Goal: Find specific page/section: Find specific page/section

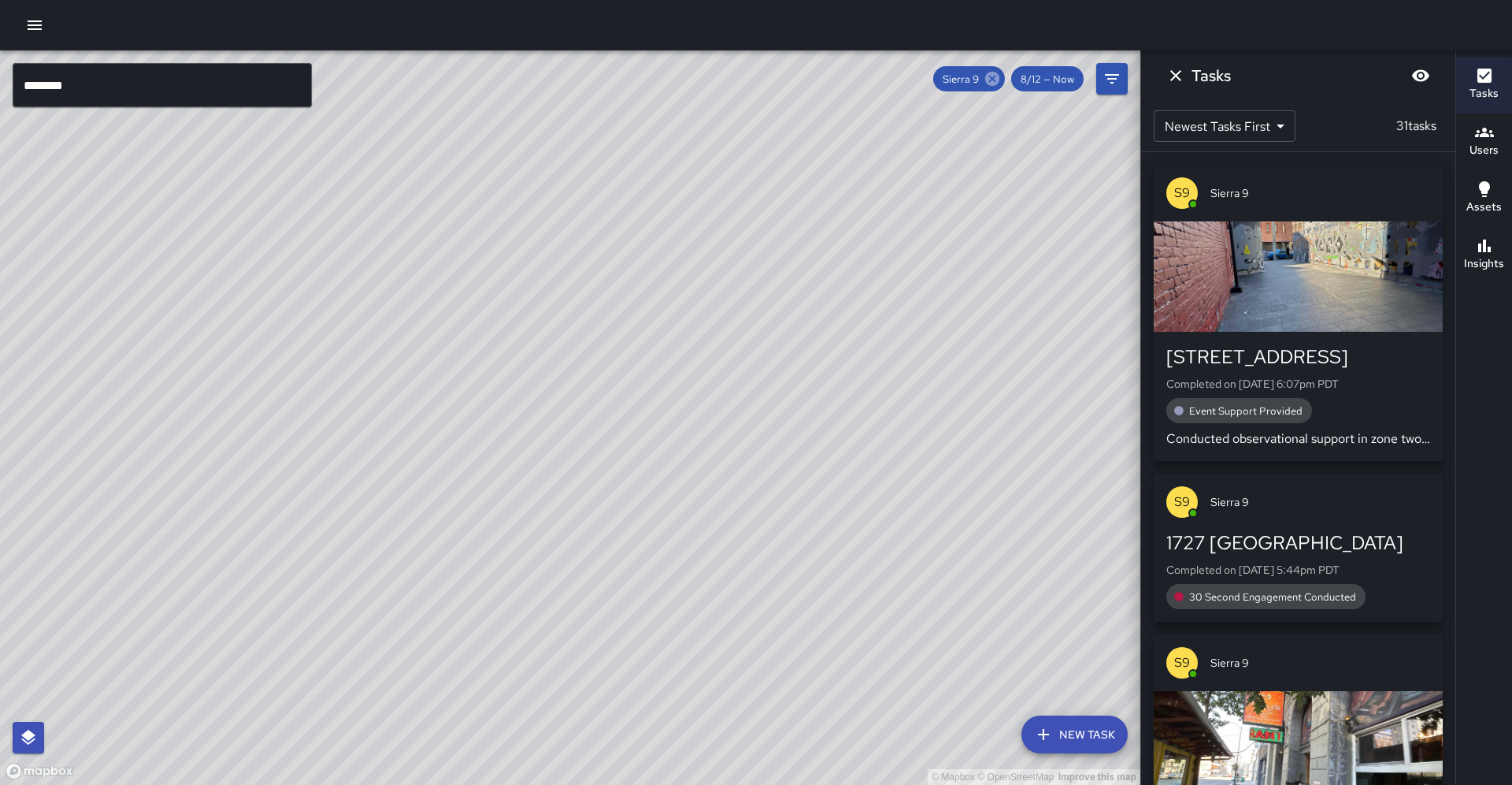
click at [1000, 84] on icon at bounding box center [992, 79] width 14 height 15
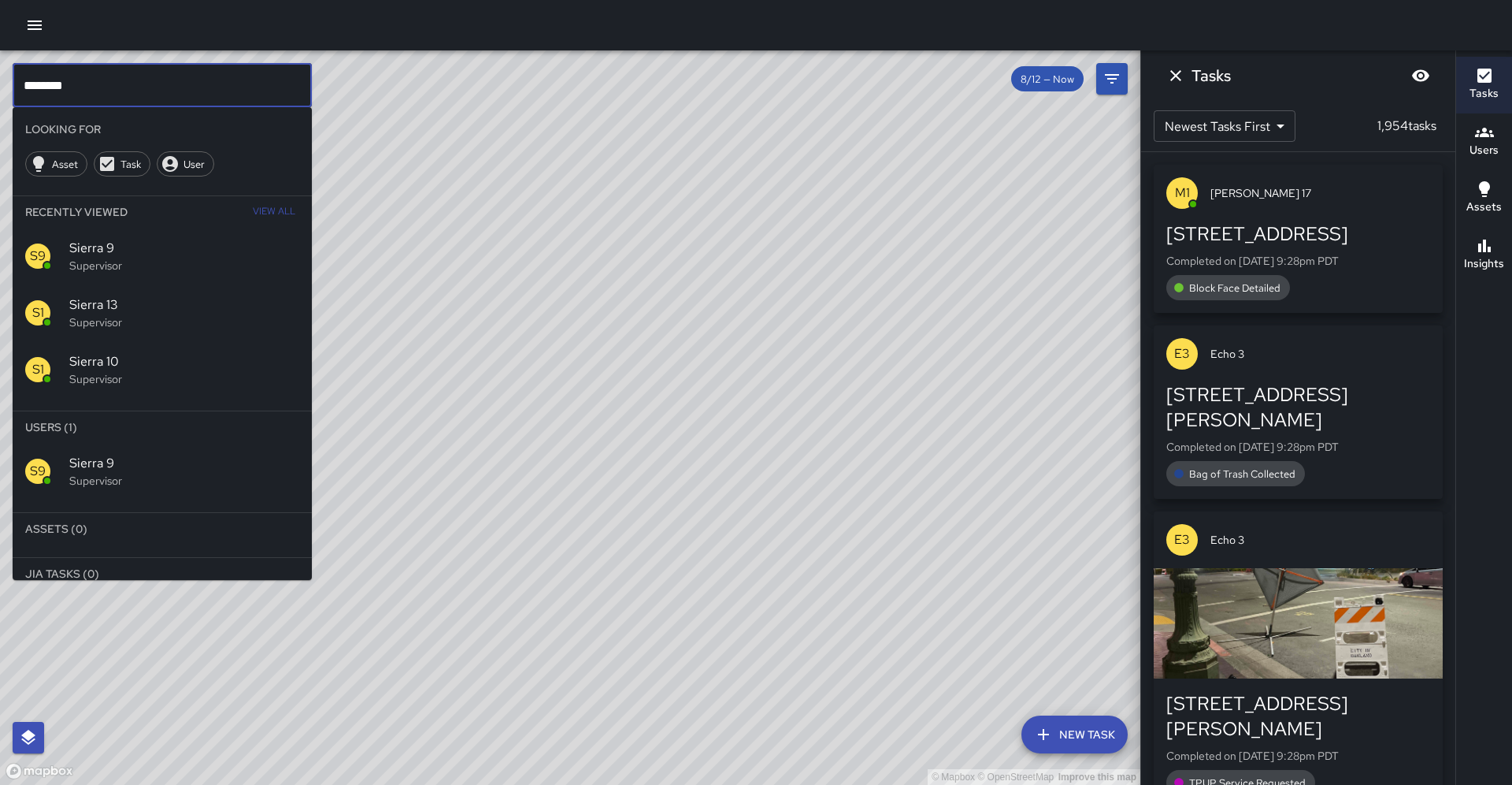
click at [143, 99] on input "********" at bounding box center [163, 85] width 300 height 44
click at [142, 99] on input "********" at bounding box center [163, 85] width 300 height 44
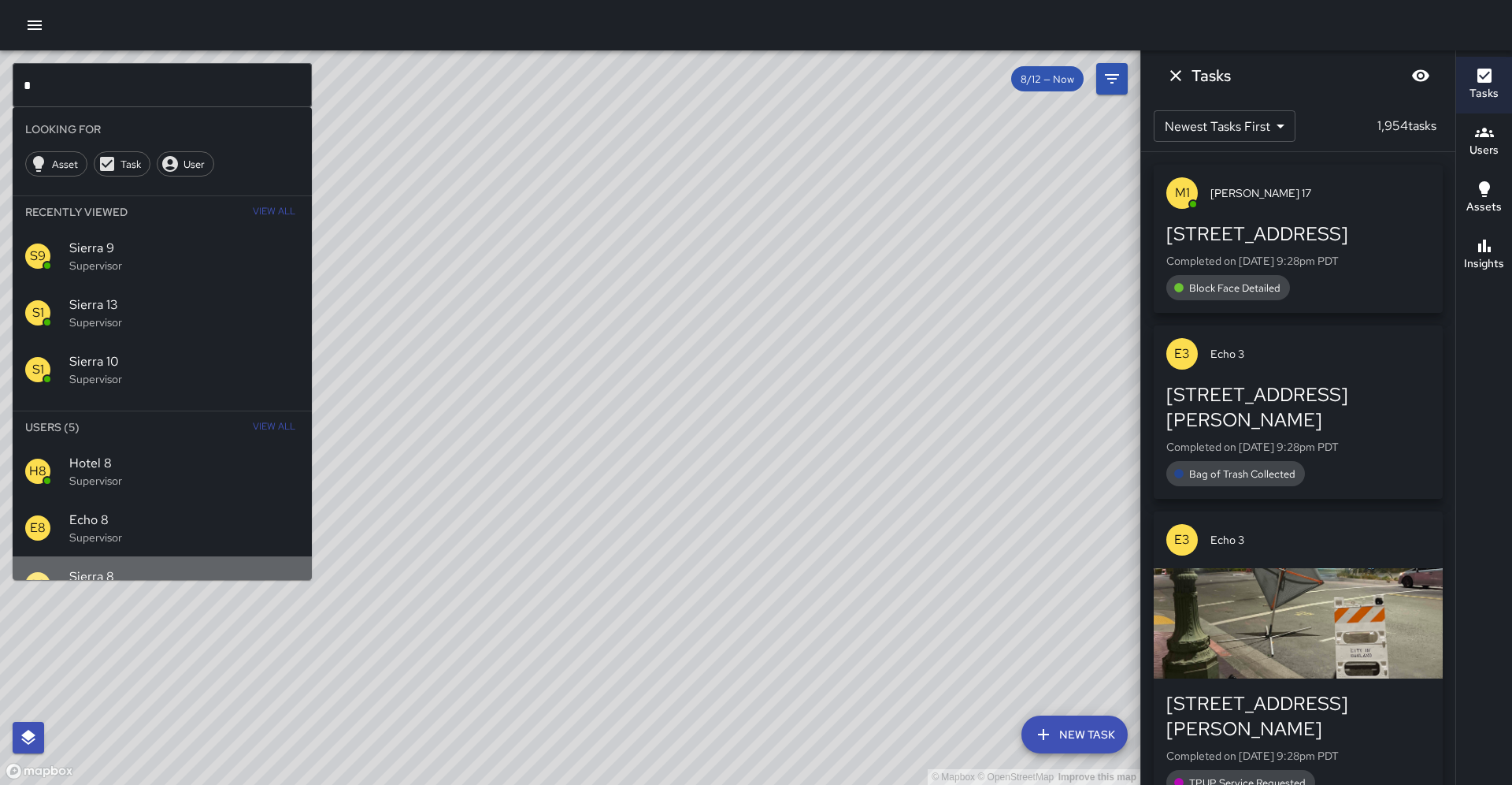
click at [221, 586] on p "Supervisor" at bounding box center [184, 594] width 230 height 16
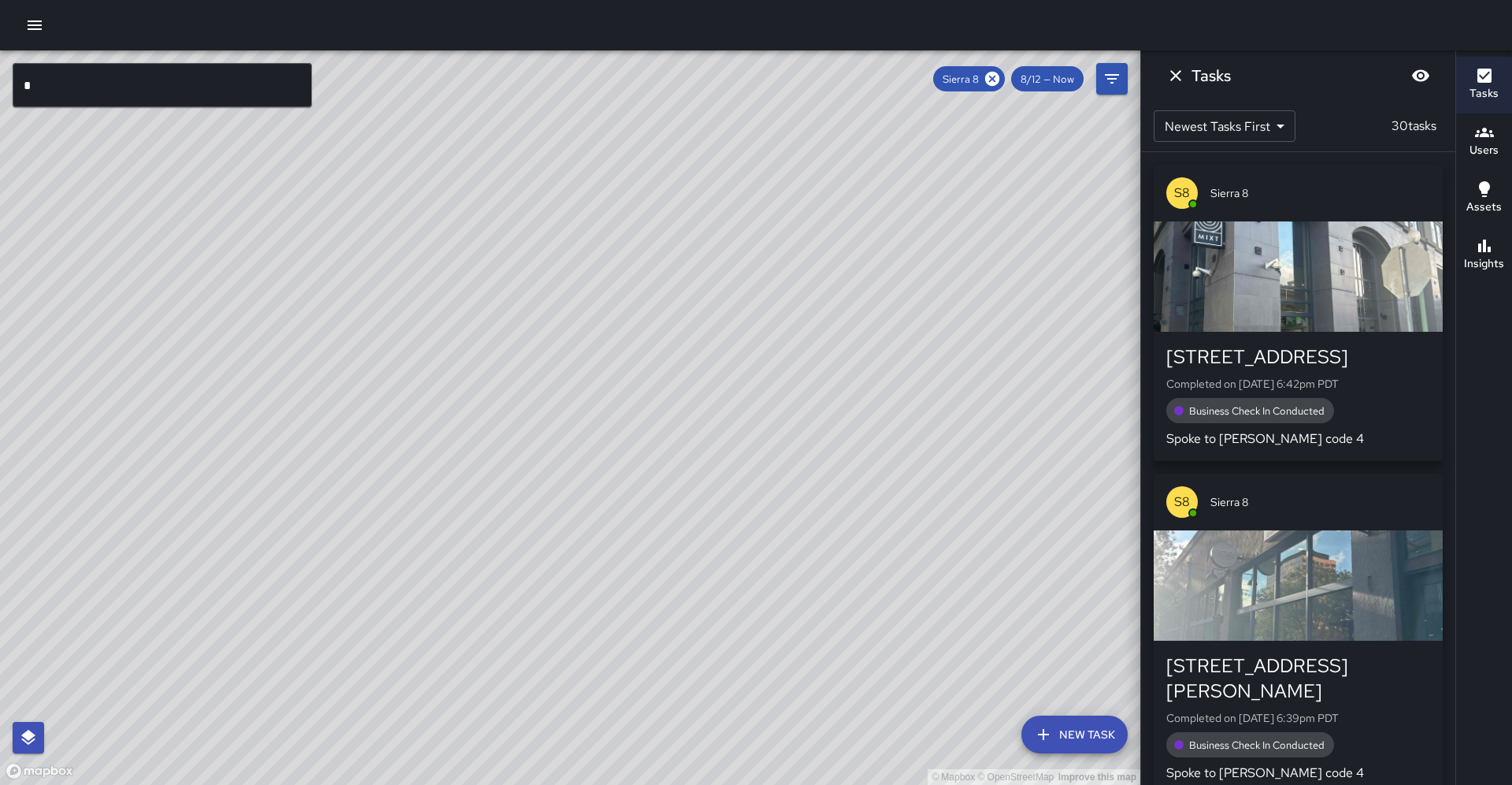
drag, startPoint x: 673, startPoint y: 332, endPoint x: 516, endPoint y: 595, distance: 306.3
click at [519, 597] on div "© Mapbox © OpenStreetMap Improve this map" at bounding box center [570, 417] width 1141 height 734
drag, startPoint x: 621, startPoint y: 468, endPoint x: 559, endPoint y: 579, distance: 127.1
click at [559, 579] on div "© Mapbox © OpenStreetMap Improve this map" at bounding box center [570, 417] width 1141 height 734
click at [1000, 73] on icon at bounding box center [992, 79] width 14 height 15
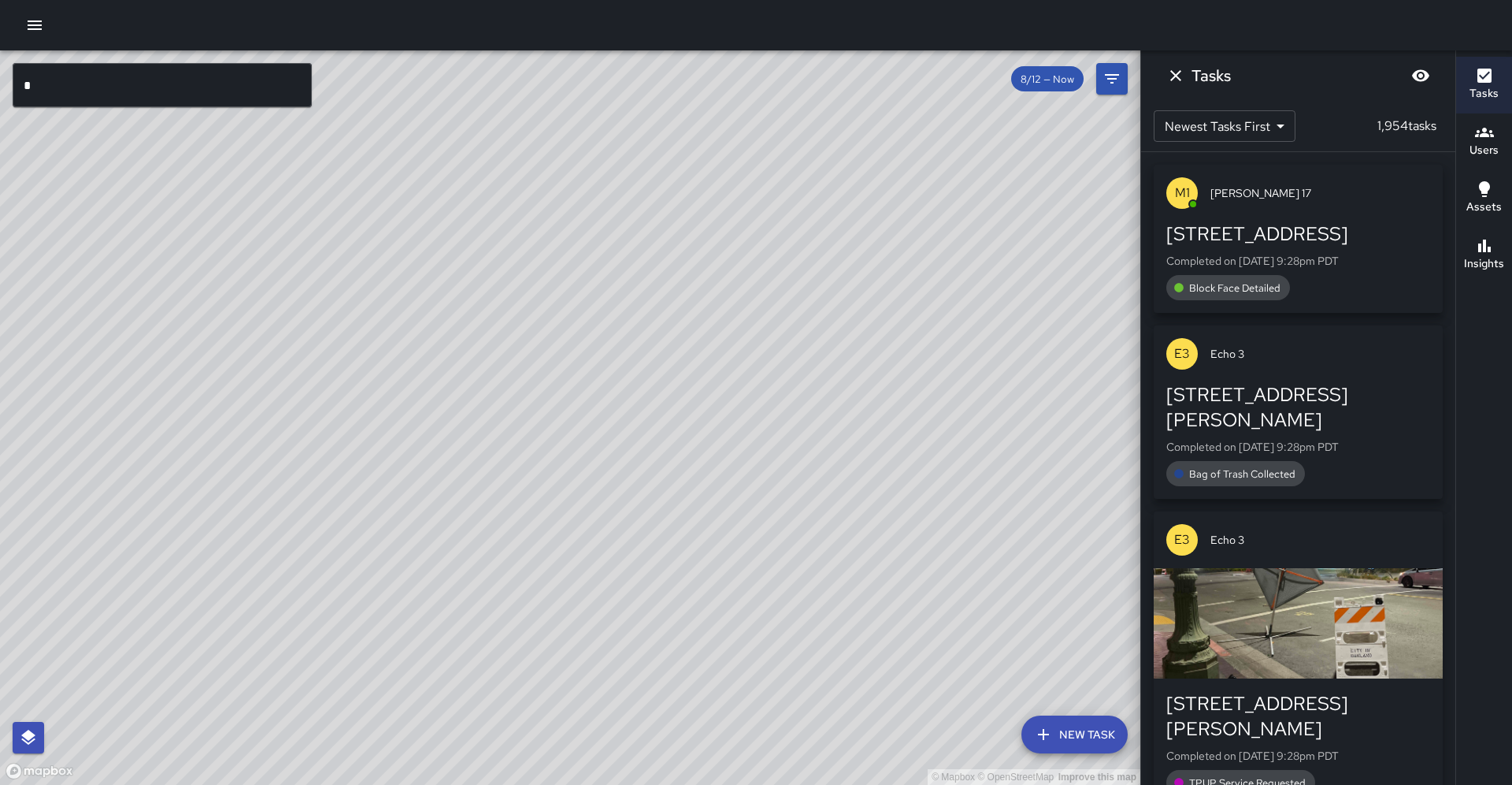
click at [64, 85] on input "*" at bounding box center [163, 85] width 300 height 44
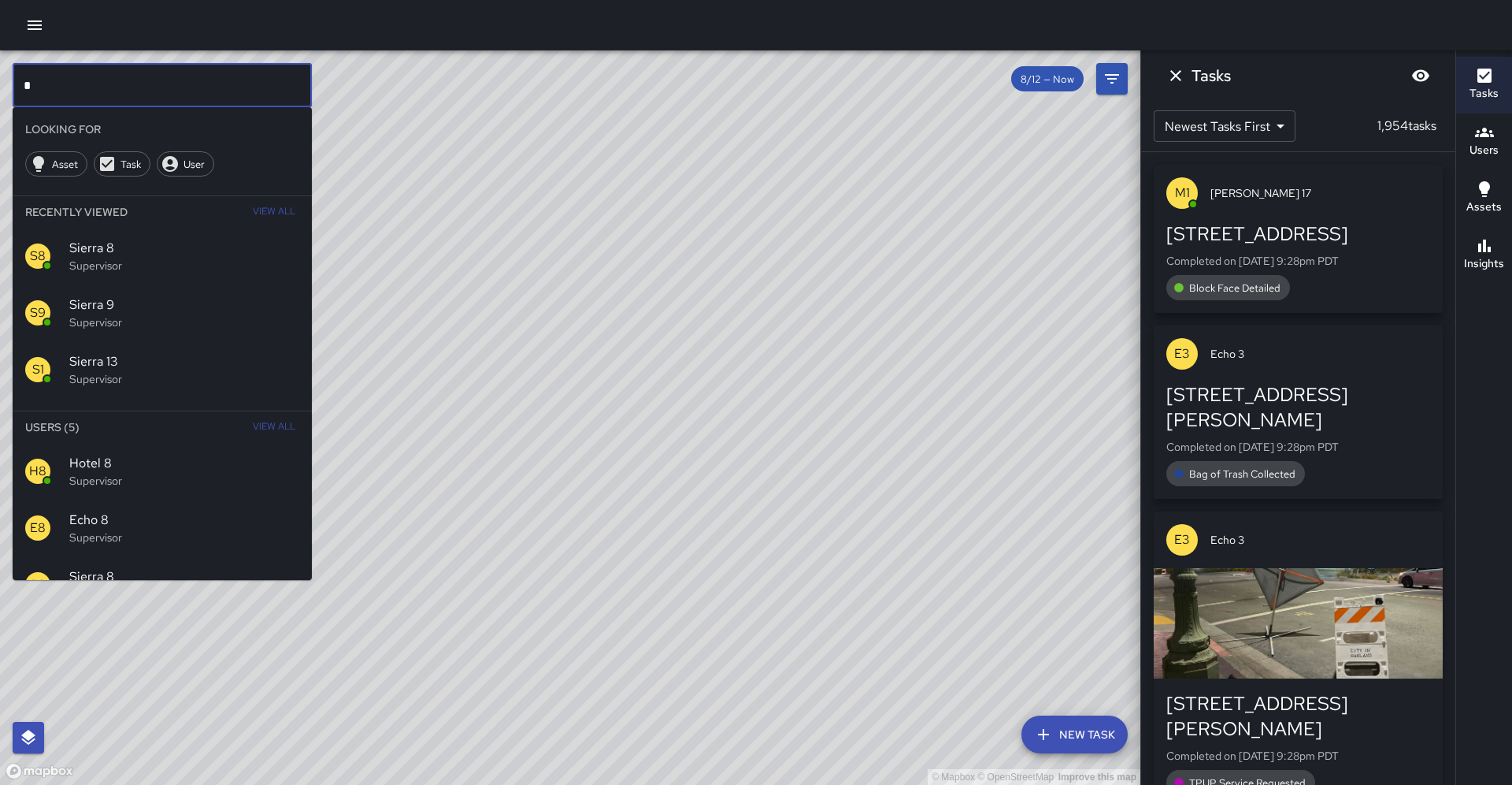
click at [64, 85] on input "*" at bounding box center [163, 85] width 300 height 44
click at [194, 567] on span "Sierra 11" at bounding box center [184, 576] width 230 height 19
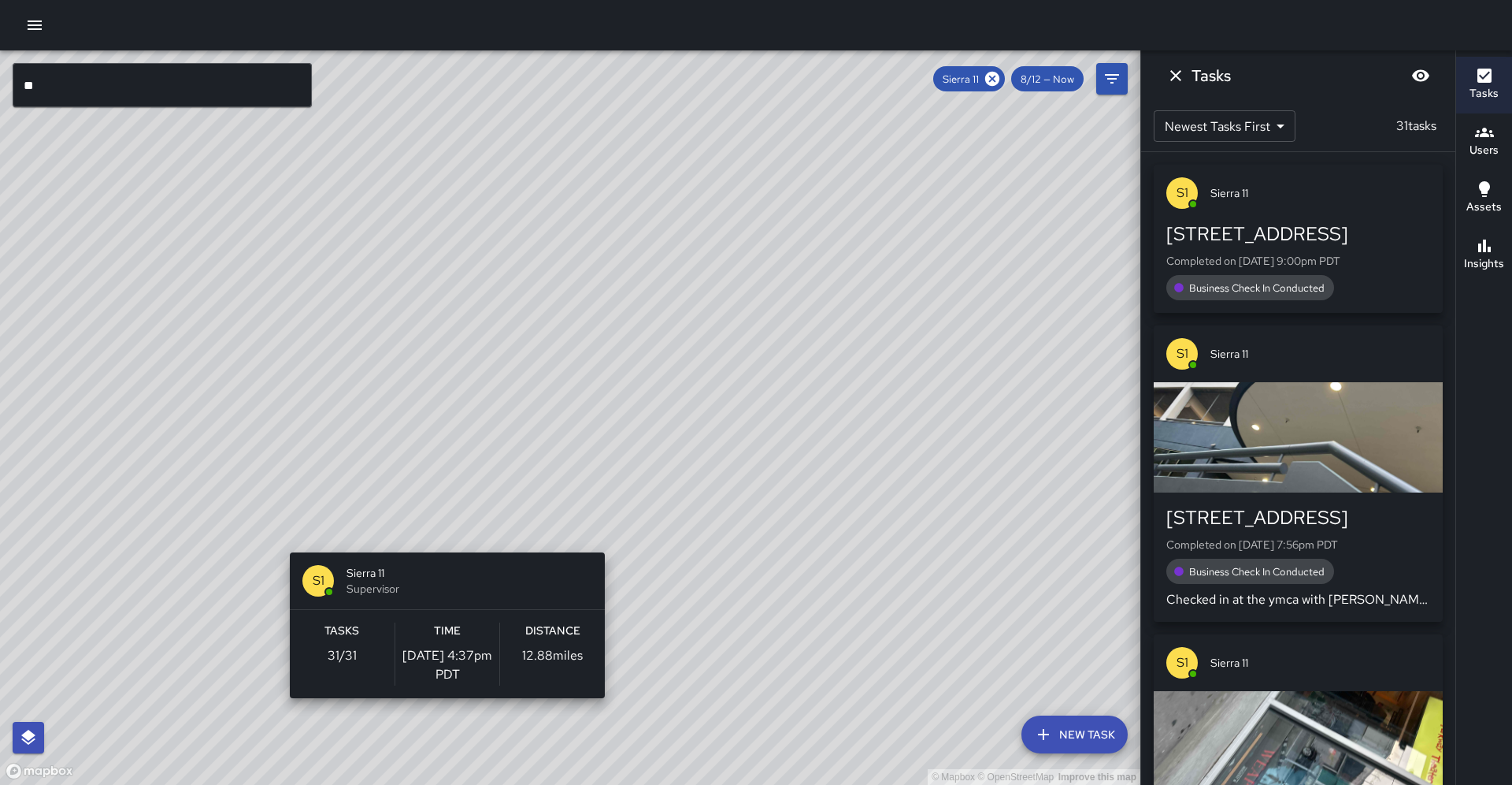
click at [441, 543] on div "© Mapbox © OpenStreetMap Improve this map S1 Sierra 11 Supervisor Tasks 31 / 31…" at bounding box center [570, 417] width 1141 height 734
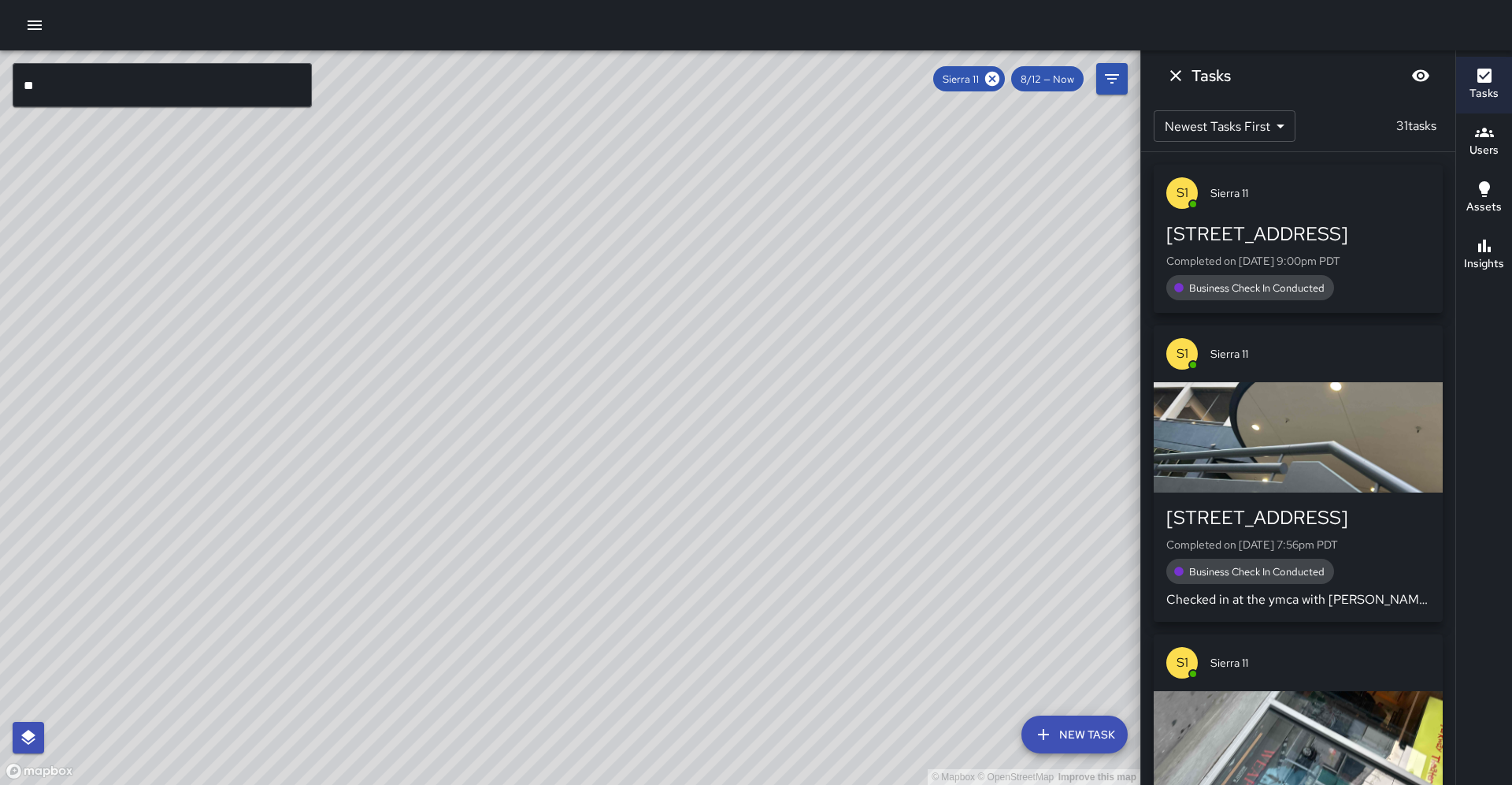
click at [223, 81] on input "**" at bounding box center [163, 85] width 300 height 44
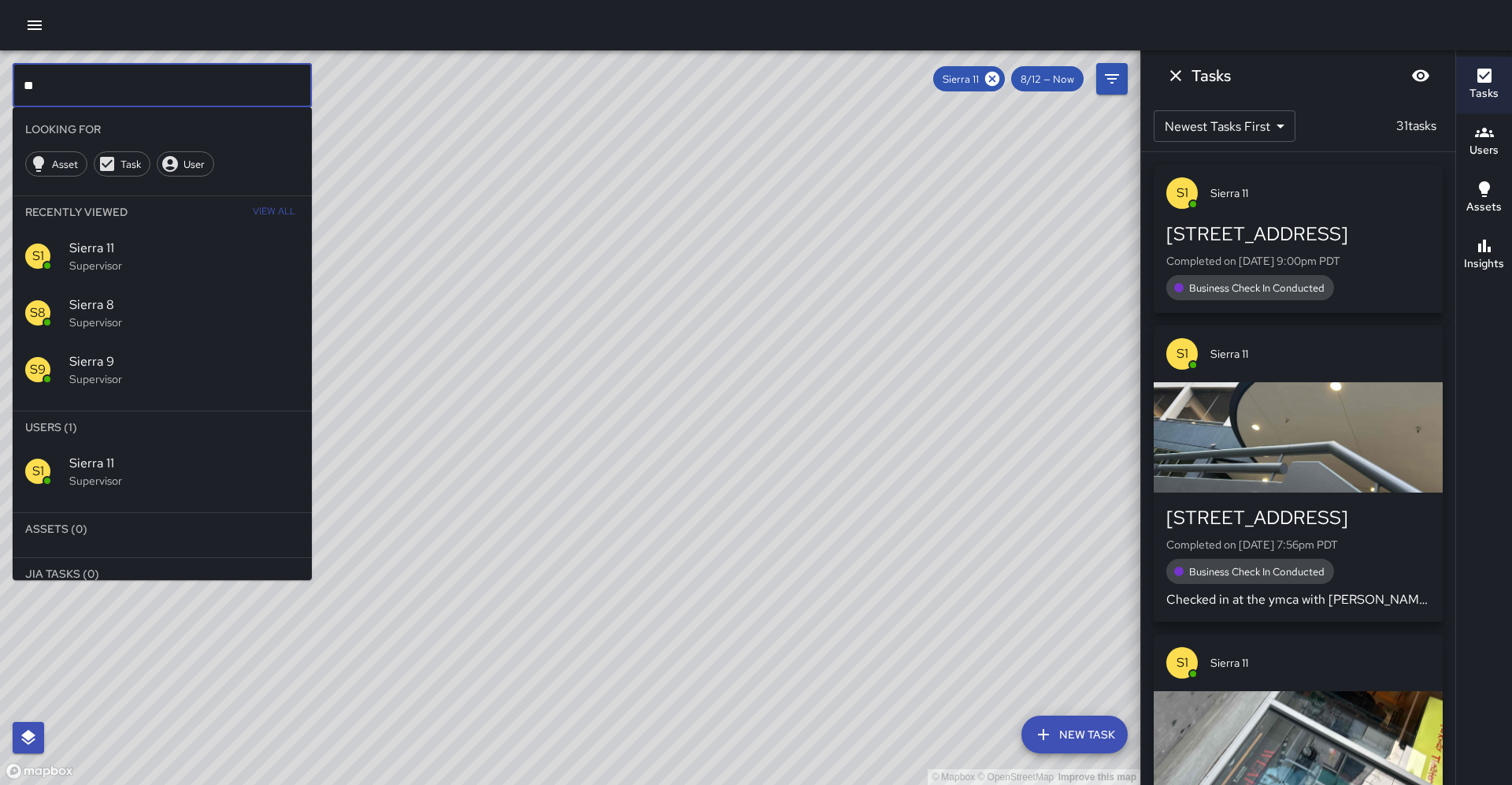
click at [222, 81] on input "**" at bounding box center [163, 85] width 300 height 44
click at [220, 82] on input "**" at bounding box center [163, 85] width 300 height 44
click at [1000, 81] on icon at bounding box center [992, 79] width 14 height 15
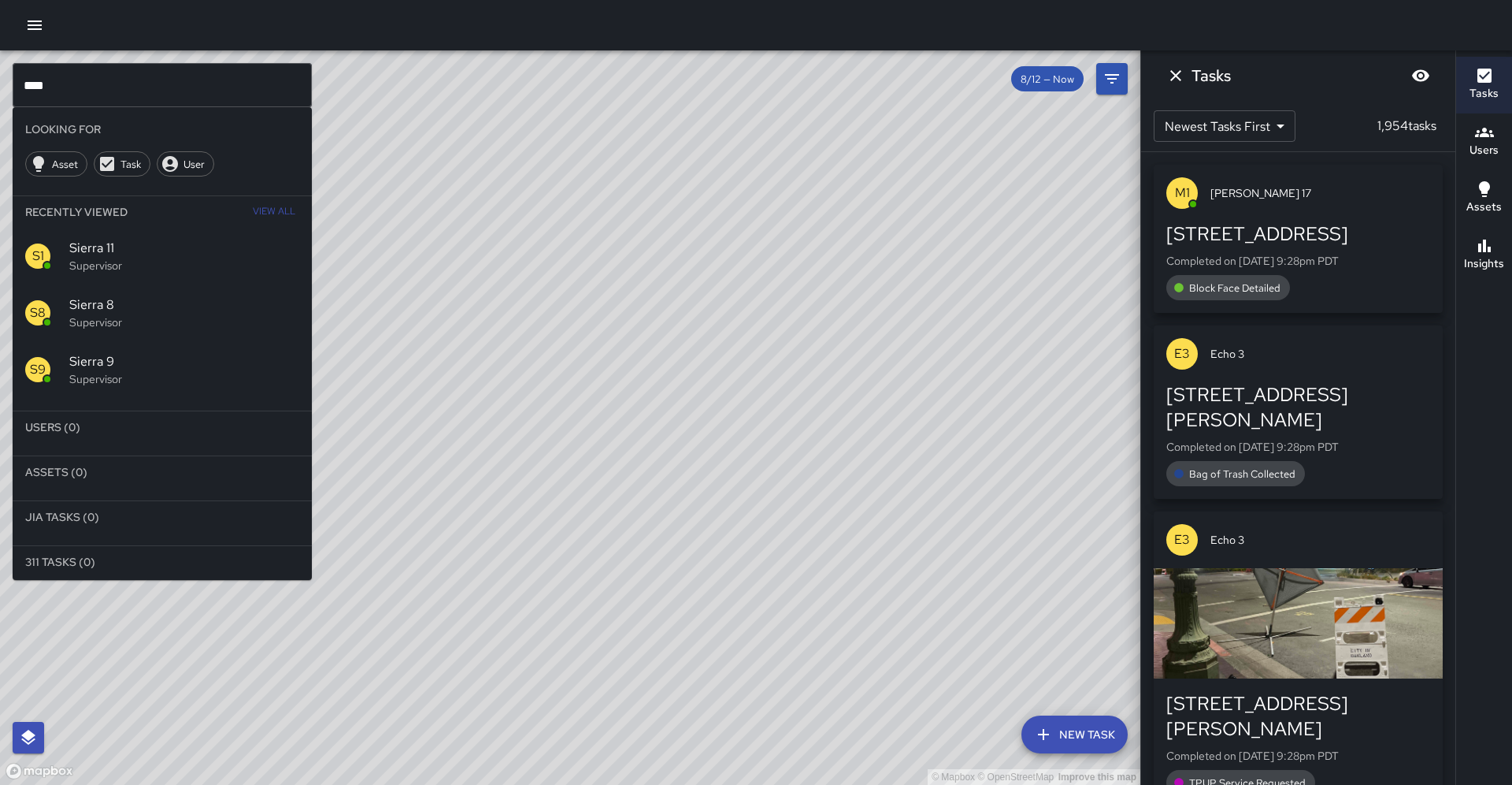
click at [93, 92] on input "****" at bounding box center [163, 85] width 300 height 44
click at [93, 93] on input "****" at bounding box center [163, 85] width 300 height 44
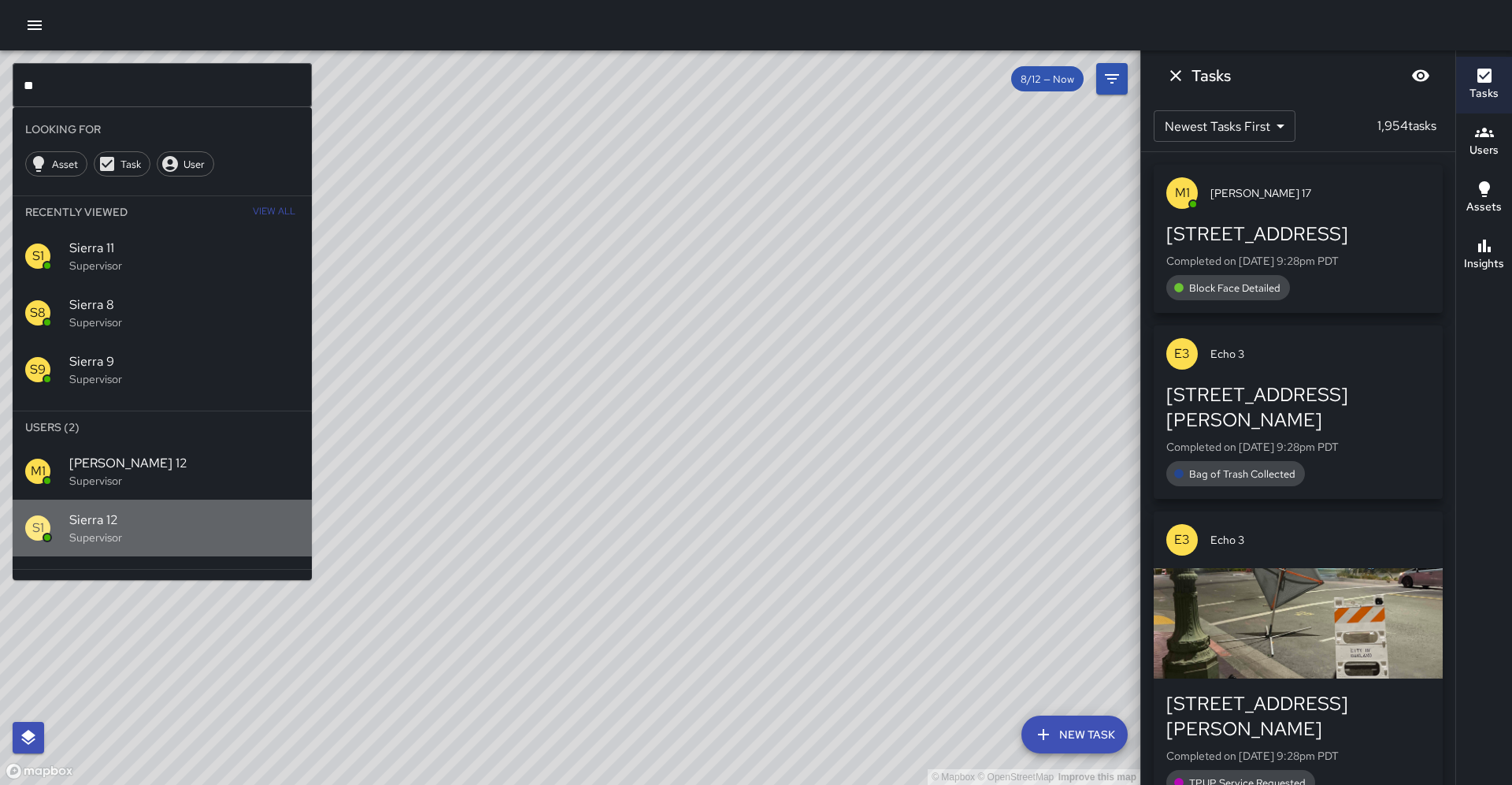
click at [122, 530] on p "Supervisor" at bounding box center [184, 538] width 230 height 16
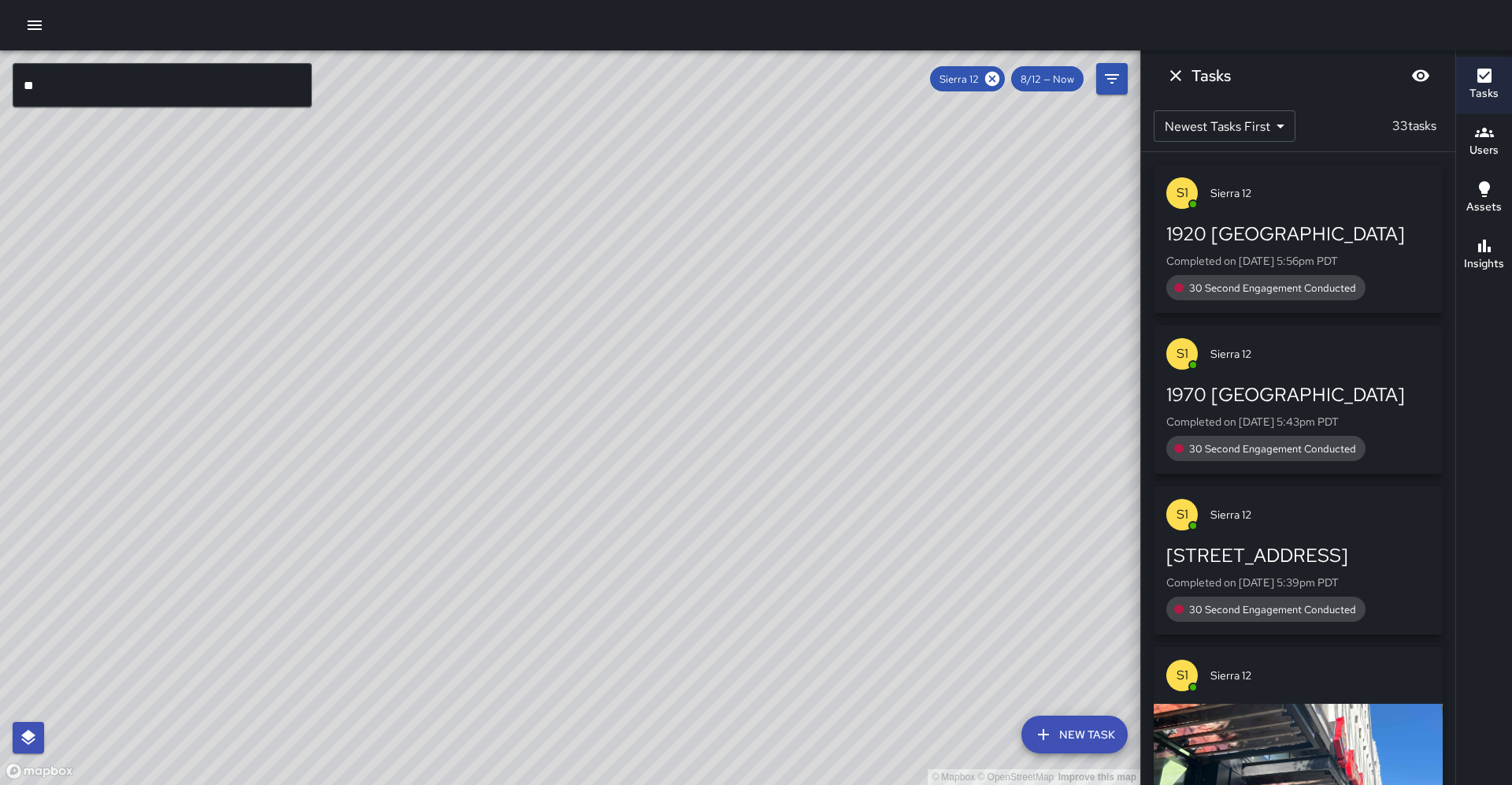
drag, startPoint x: 234, startPoint y: 547, endPoint x: 346, endPoint y: 505, distance: 119.6
click at [350, 492] on div "© Mapbox © OpenStreetMap Improve this map" at bounding box center [570, 417] width 1141 height 734
drag, startPoint x: 284, startPoint y: 600, endPoint x: 354, endPoint y: 492, distance: 128.7
click at [354, 492] on div "© Mapbox © OpenStreetMap Improve this map" at bounding box center [570, 417] width 1141 height 734
drag, startPoint x: 383, startPoint y: 490, endPoint x: 397, endPoint y: 471, distance: 23.6
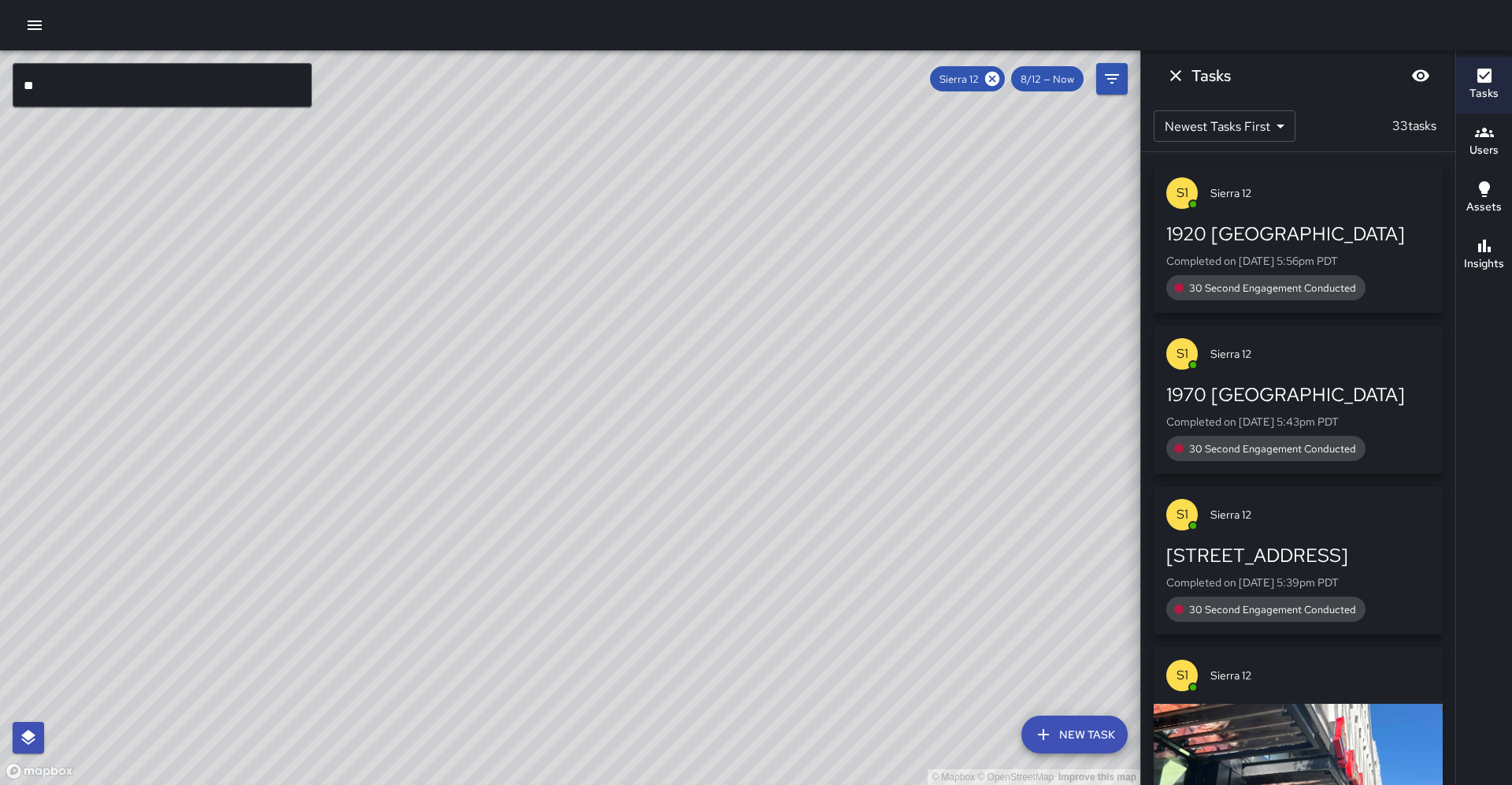
click at [397, 471] on div "© Mapbox © OpenStreetMap Improve this map" at bounding box center [570, 417] width 1141 height 734
click at [580, 341] on div "© Mapbox © OpenStreetMap Improve this map S1 Sierra 12 Supervisor Tasks 33 / 33…" at bounding box center [570, 417] width 1141 height 734
click at [1496, 272] on button "Insights" at bounding box center [1484, 255] width 56 height 56
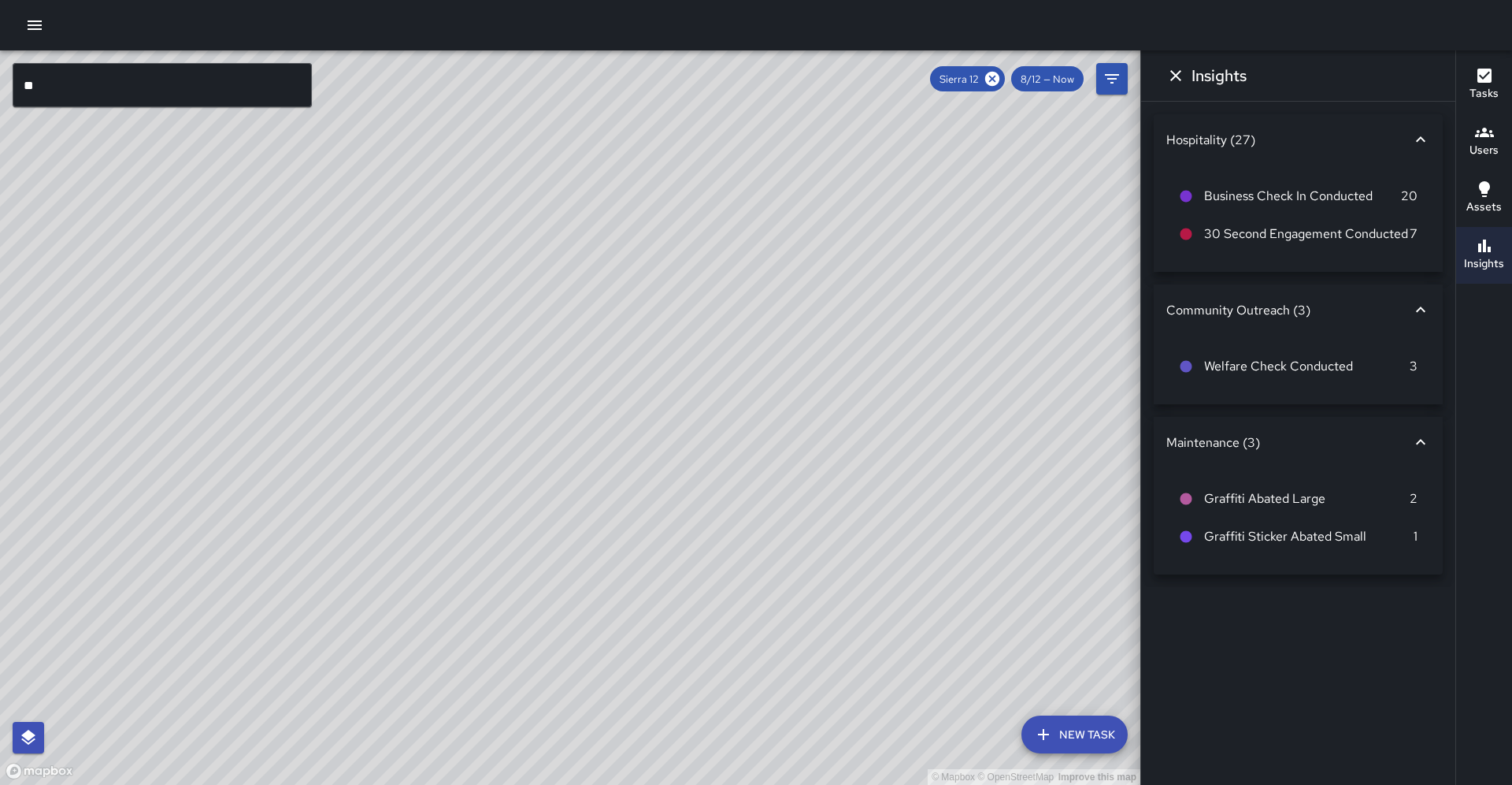
scroll to position [0, 1]
click at [1496, 272] on button "Insights" at bounding box center [1484, 255] width 56 height 56
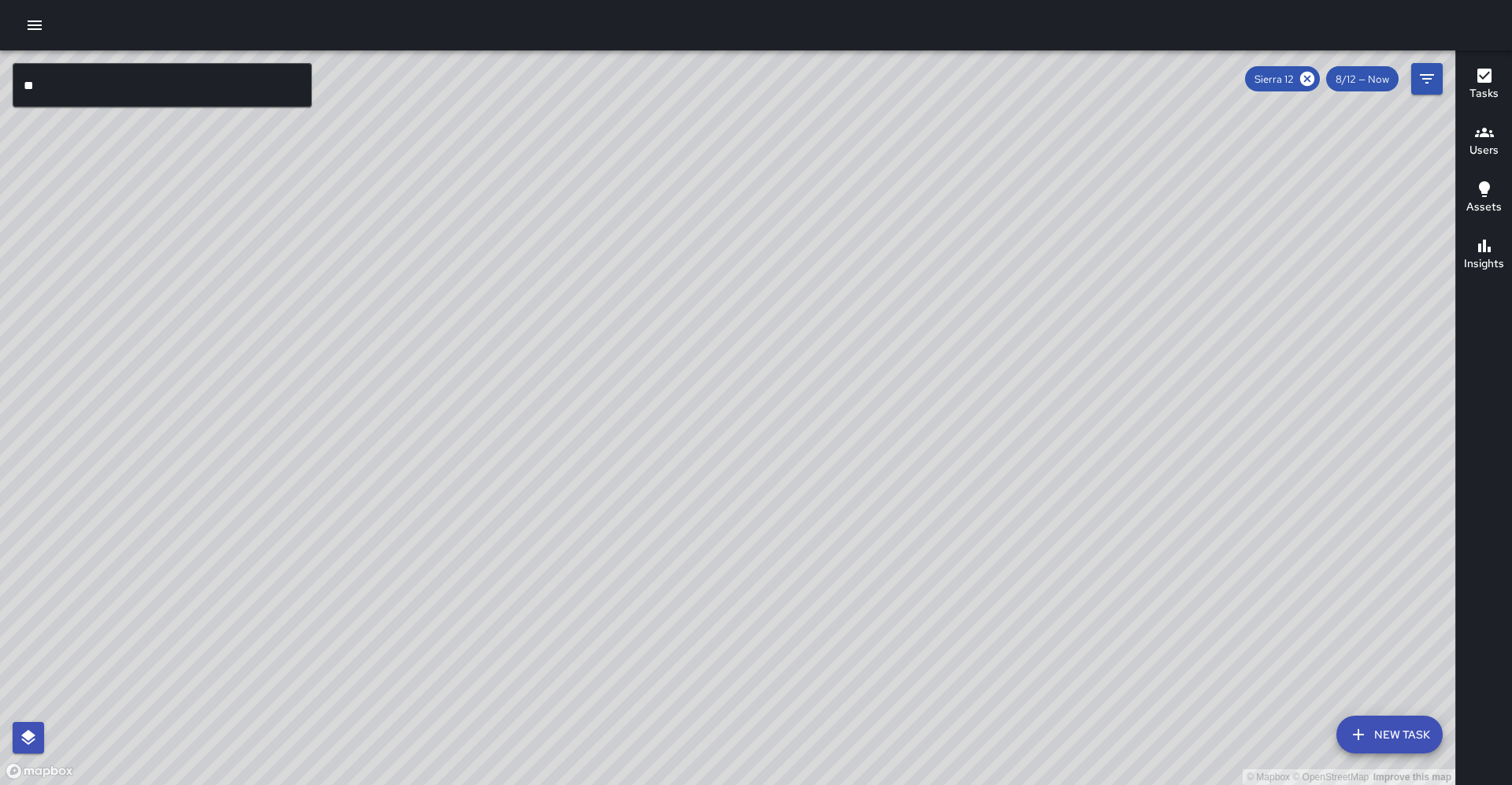
scroll to position [0, 0]
click at [1316, 81] on icon at bounding box center [1307, 79] width 18 height 18
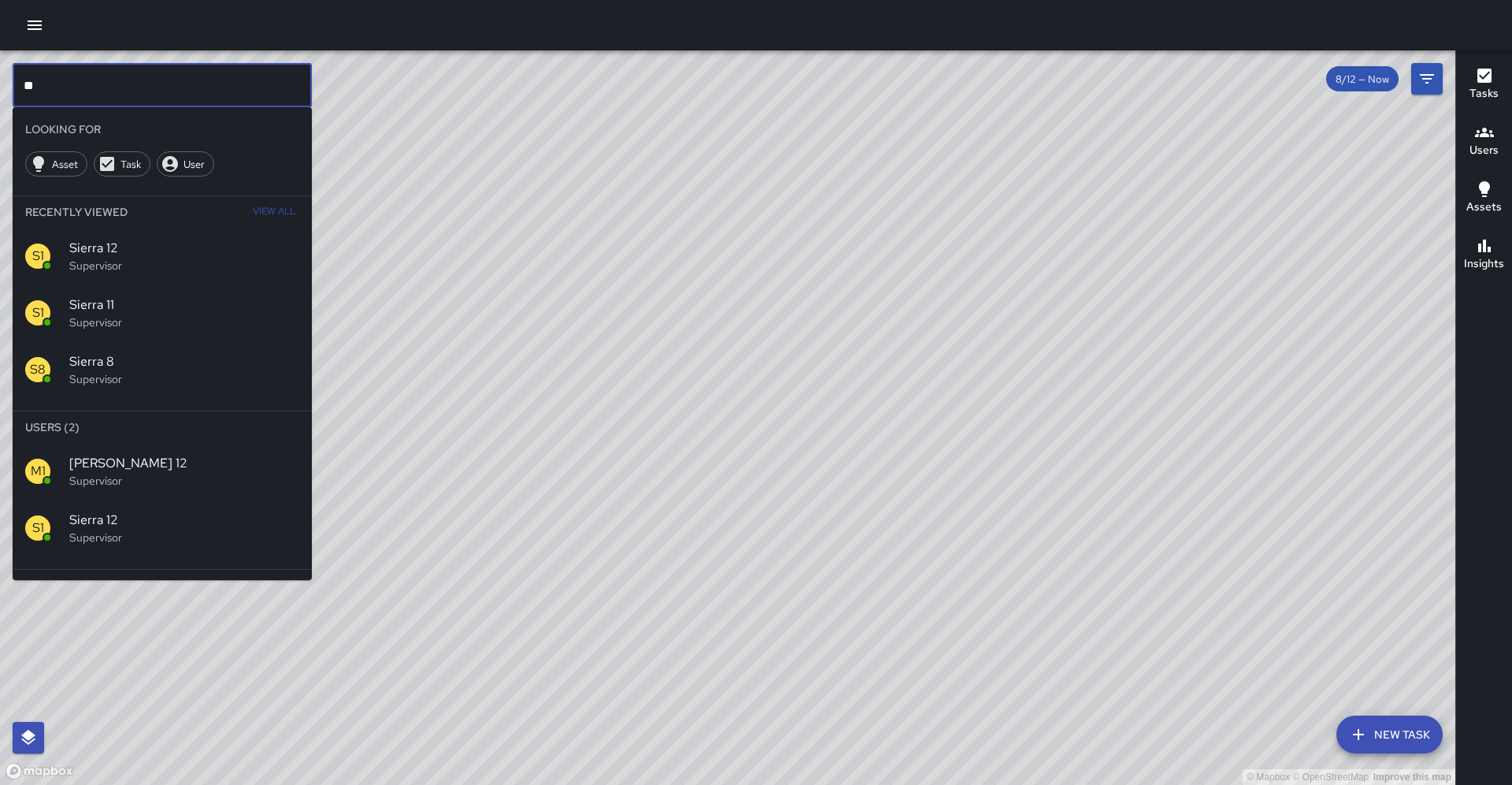
click at [300, 82] on input "**" at bounding box center [163, 85] width 300 height 44
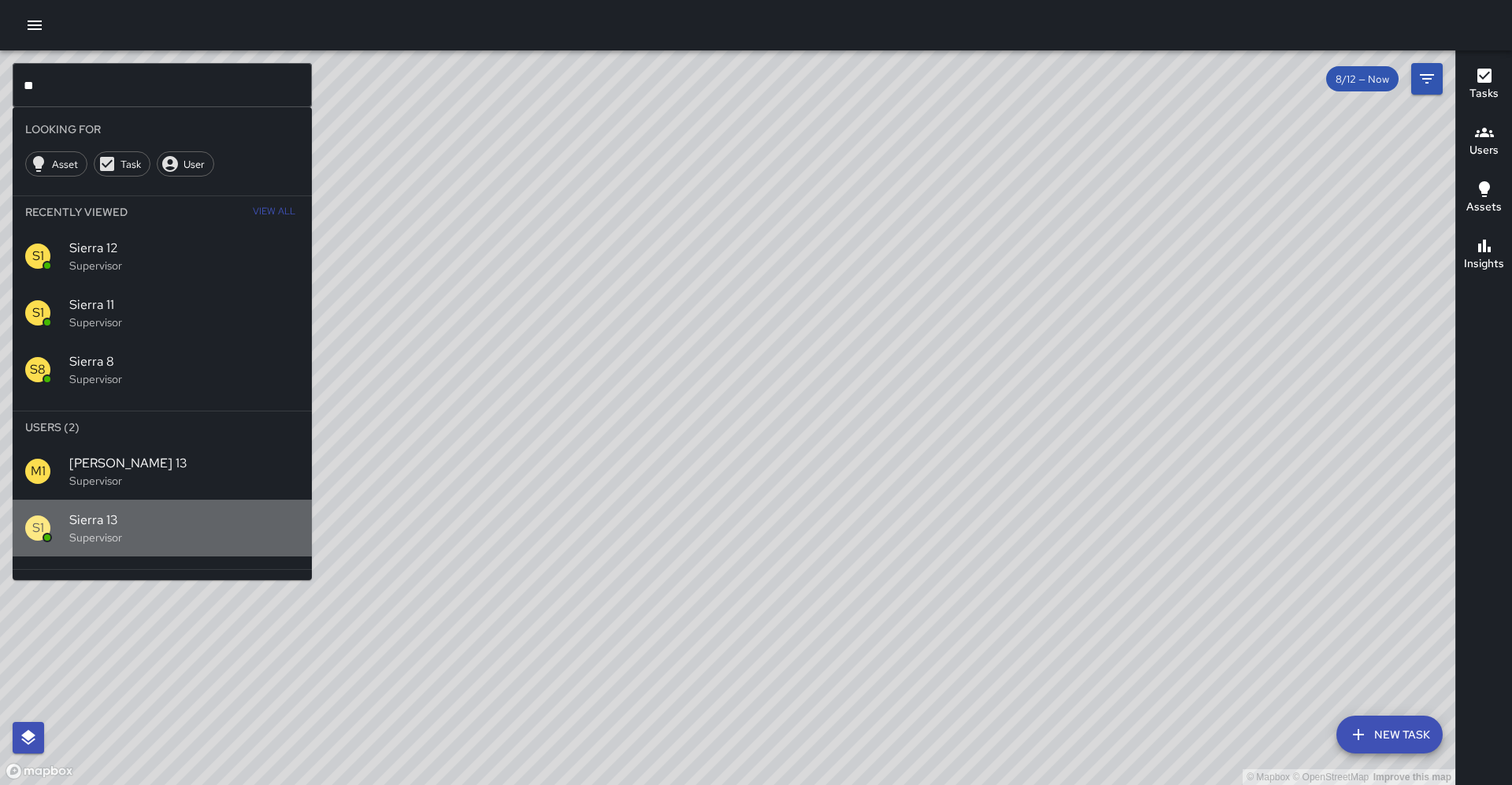
click at [252, 530] on p "Supervisor" at bounding box center [184, 538] width 230 height 16
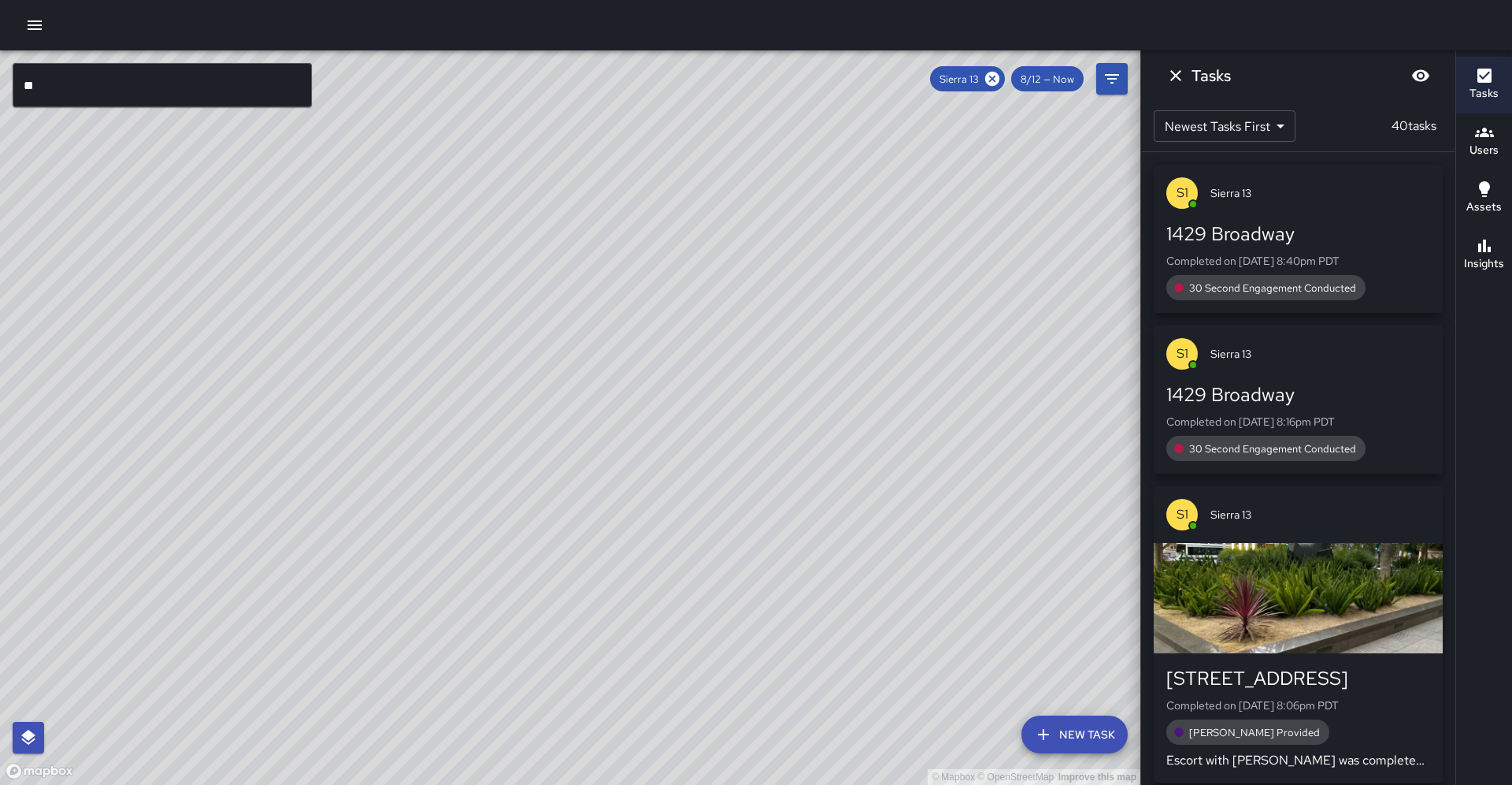
drag, startPoint x: 731, startPoint y: 616, endPoint x: 693, endPoint y: 532, distance: 92.2
click at [693, 532] on div "© Mapbox © OpenStreetMap Improve this map" at bounding box center [570, 417] width 1141 height 734
drag, startPoint x: 660, startPoint y: 679, endPoint x: 769, endPoint y: 483, distance: 224.3
click at [769, 483] on div "© Mapbox © OpenStreetMap Improve this map" at bounding box center [570, 417] width 1141 height 734
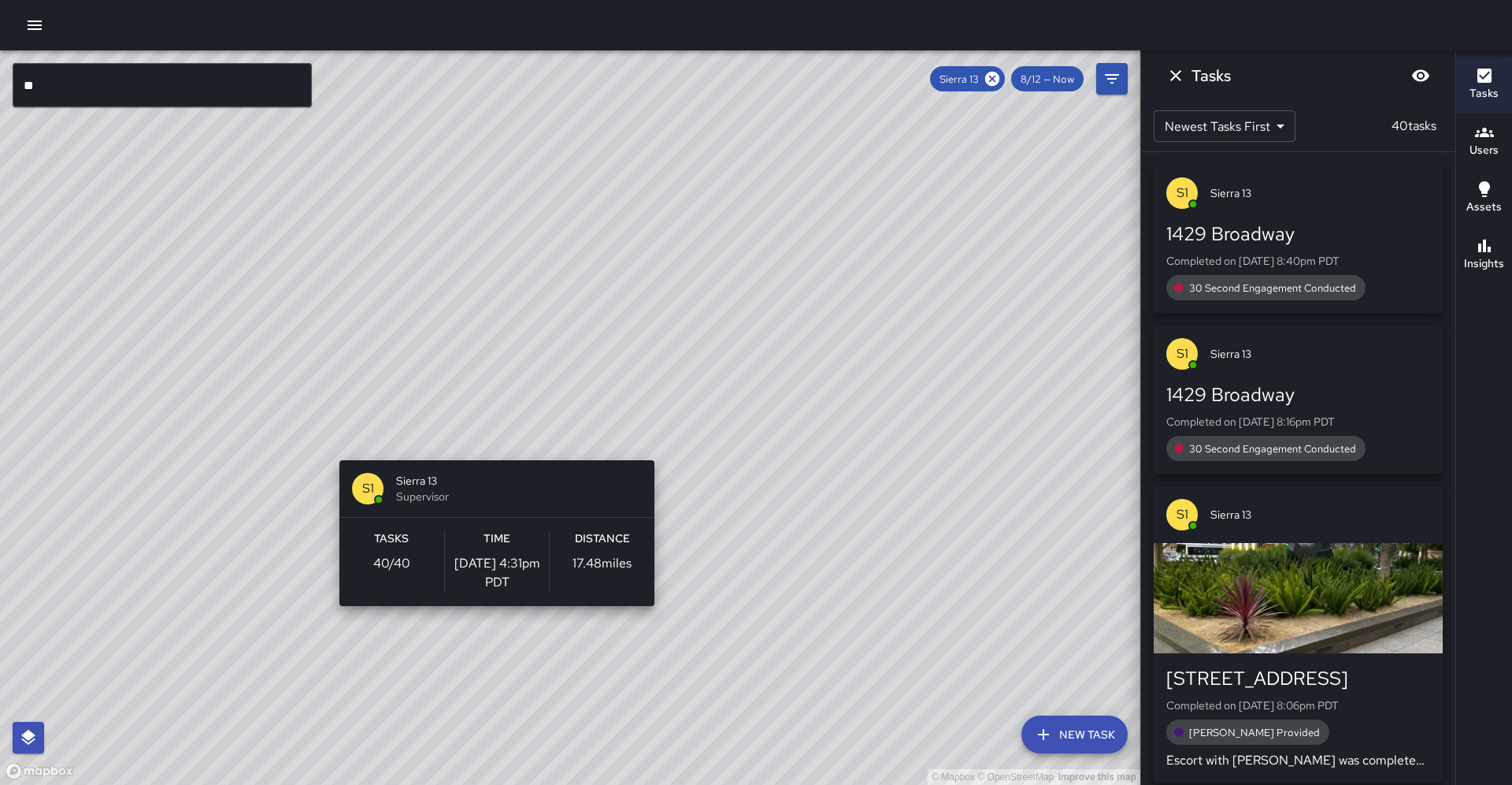
click at [491, 451] on div "© Mapbox © OpenStreetMap Improve this map S1 Sierra 13 Supervisor Tasks 40 / 40…" at bounding box center [570, 417] width 1141 height 734
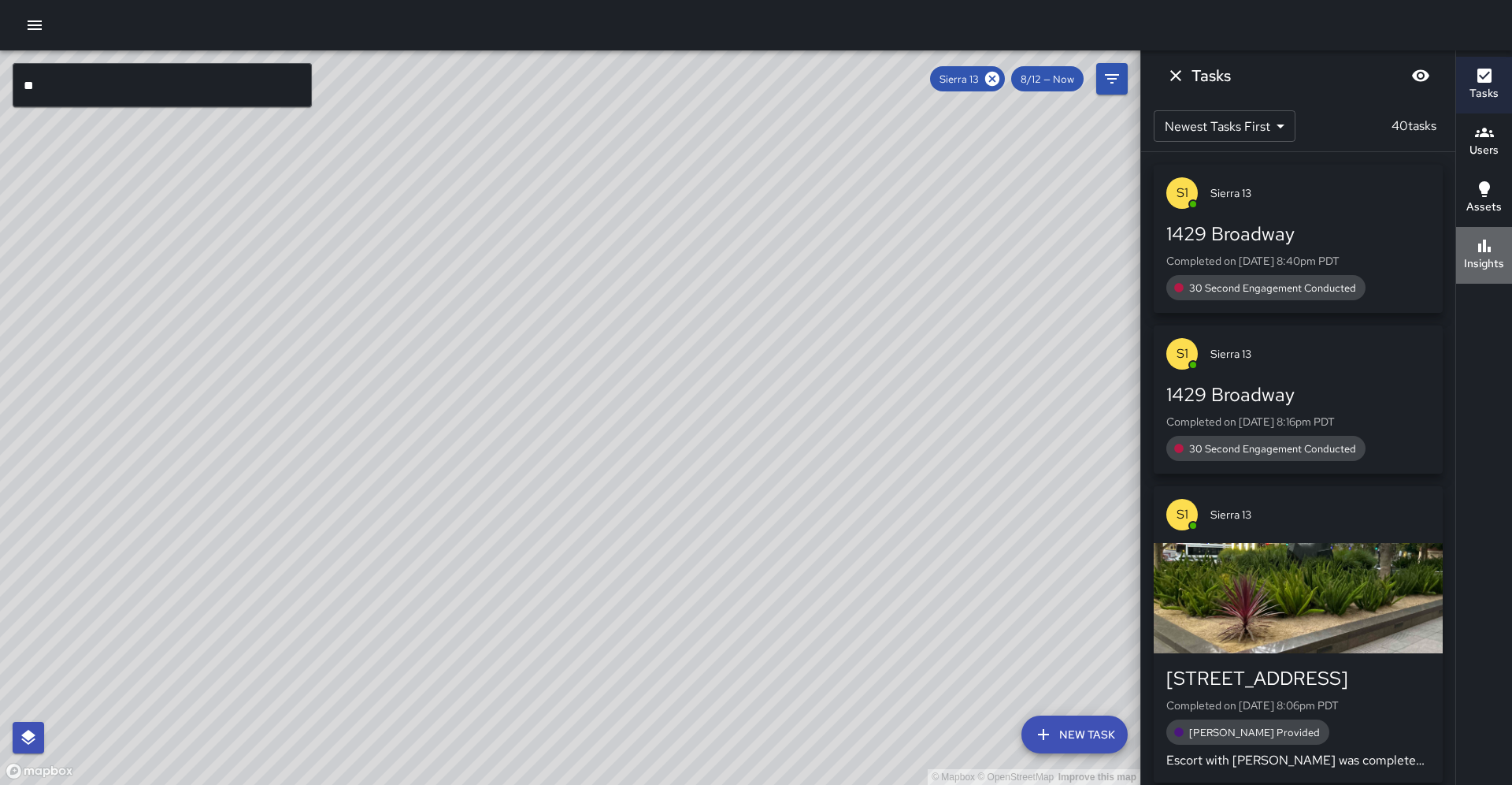
click at [1473, 253] on div "Insights" at bounding box center [1485, 254] width 40 height 36
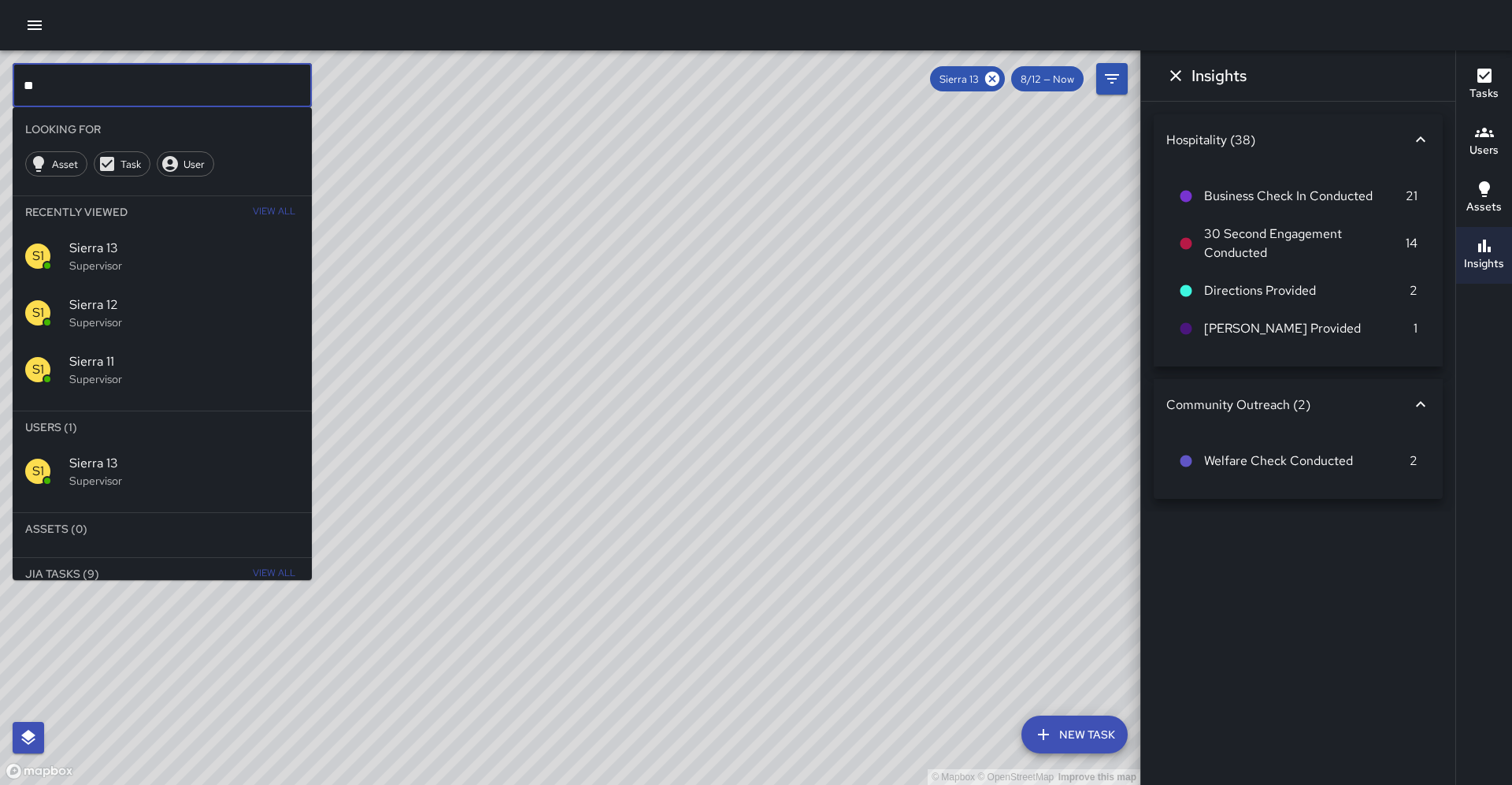
click at [218, 83] on input "**" at bounding box center [163, 85] width 300 height 44
click at [1000, 81] on icon at bounding box center [992, 79] width 14 height 15
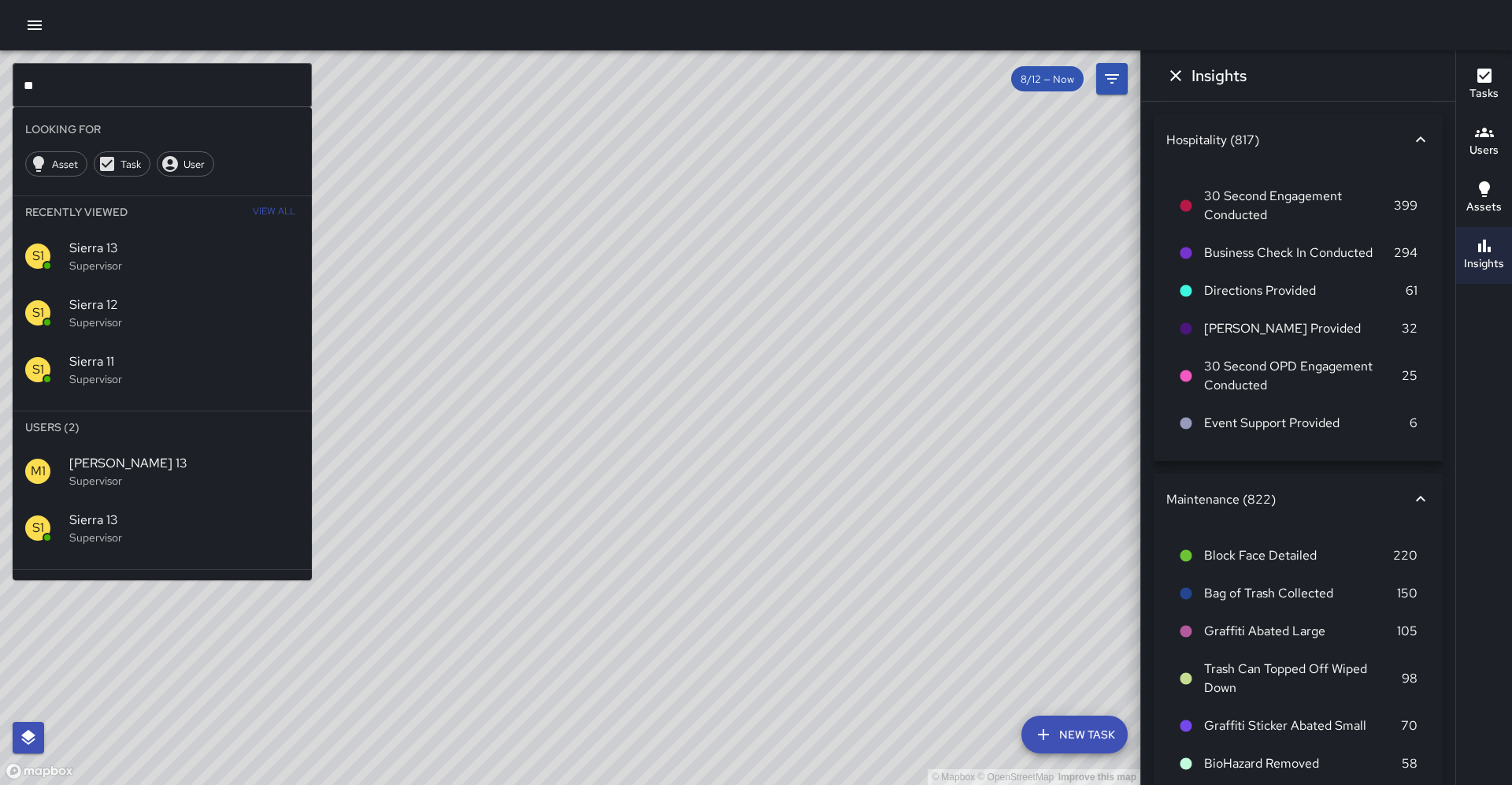
click at [162, 84] on input "**" at bounding box center [163, 85] width 300 height 44
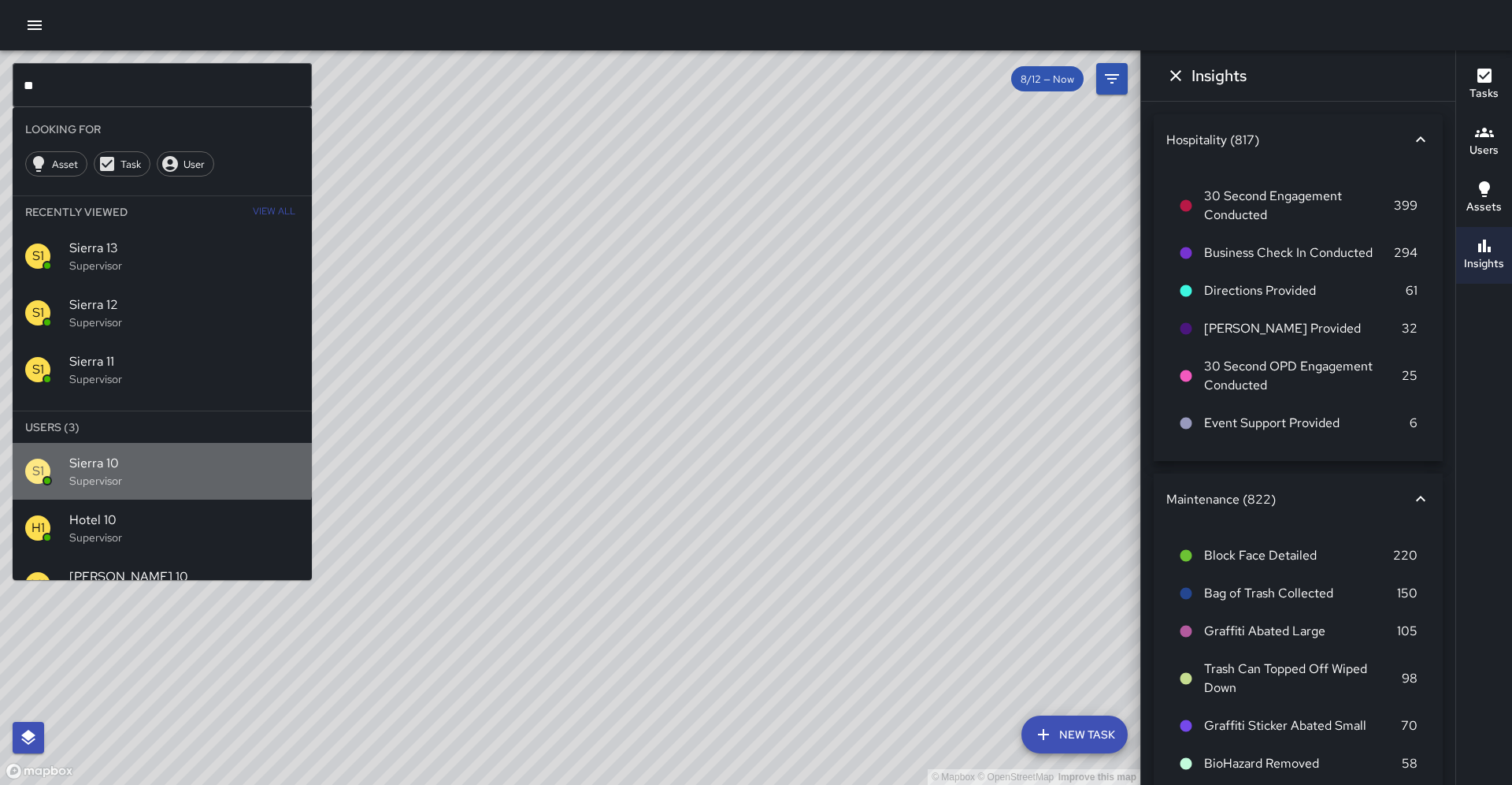
click at [139, 454] on span "Sierra 10" at bounding box center [184, 463] width 230 height 19
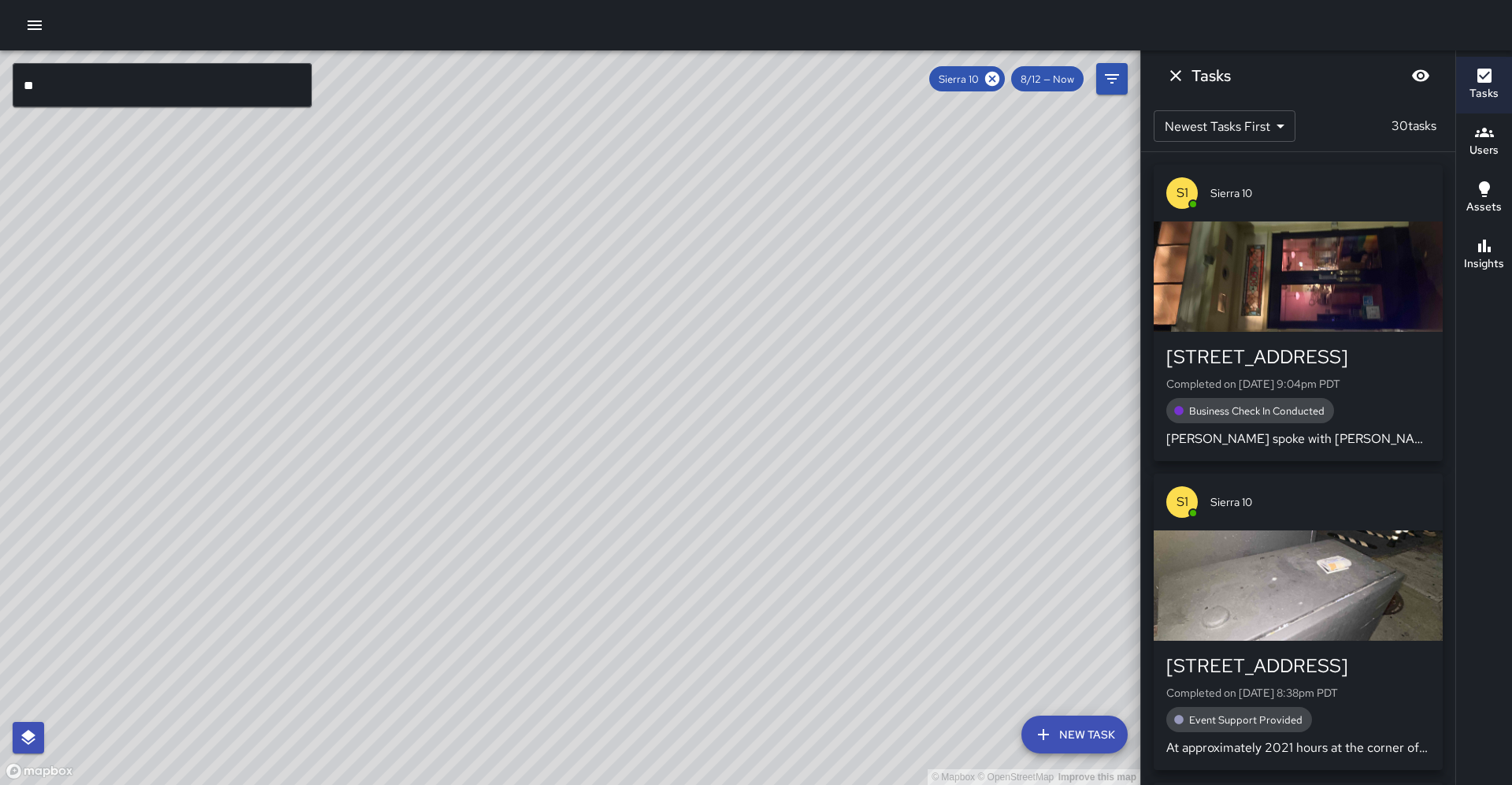
click at [553, 318] on div "© Mapbox © OpenStreetMap Improve this map" at bounding box center [570, 417] width 1141 height 734
click at [556, 294] on div "© Mapbox © OpenStreetMap Improve this map S1 Sierra 10 Supervisor Tasks 30 / 30…" at bounding box center [570, 417] width 1141 height 734
click at [562, 296] on div "© Mapbox © OpenStreetMap Improve this map S1 Sierra 10 Supervisor Tasks 30 / 30…" at bounding box center [570, 417] width 1141 height 734
click at [1473, 243] on div "Insights" at bounding box center [1485, 254] width 40 height 36
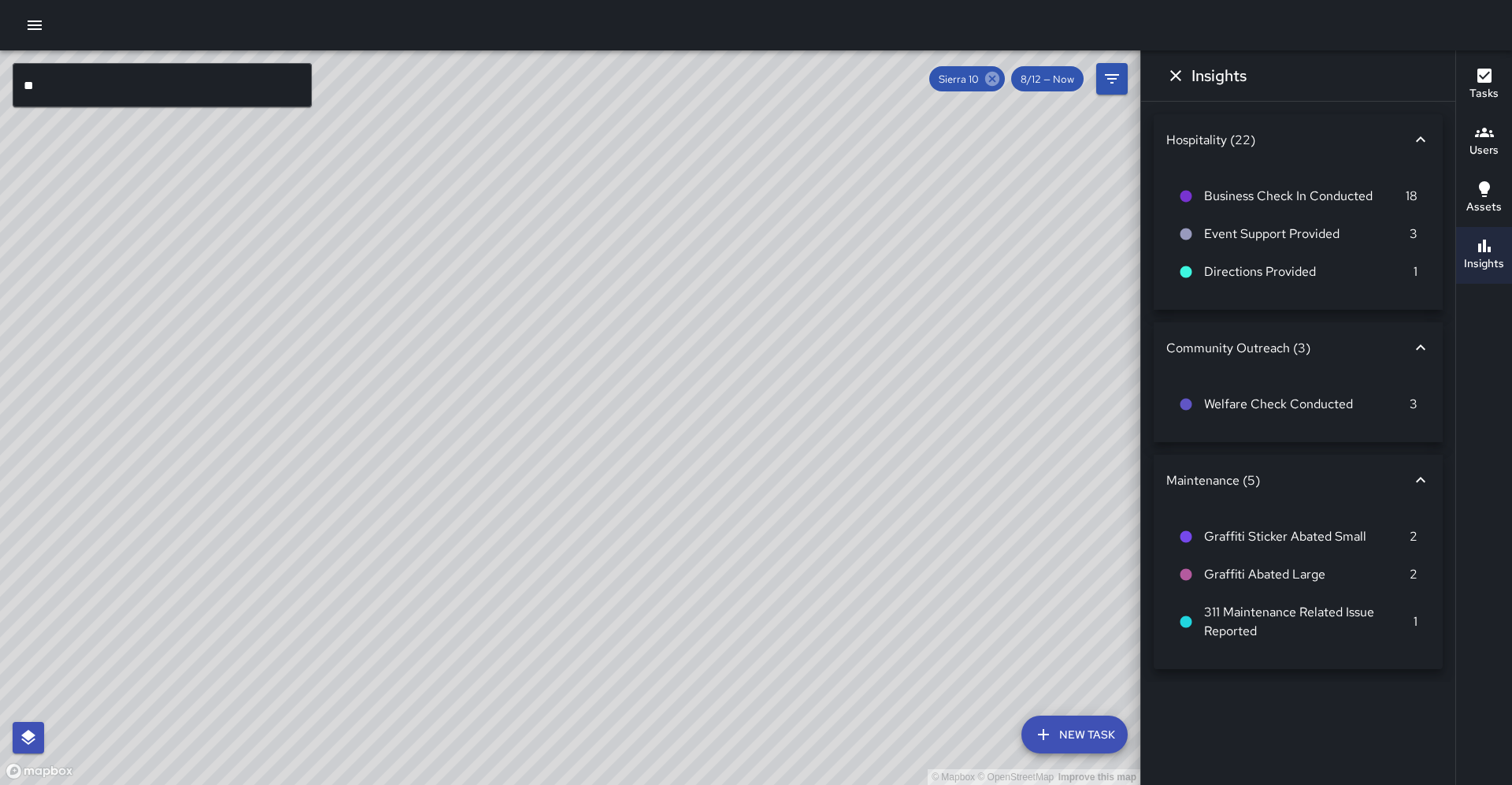
click at [1000, 82] on icon at bounding box center [992, 79] width 14 height 15
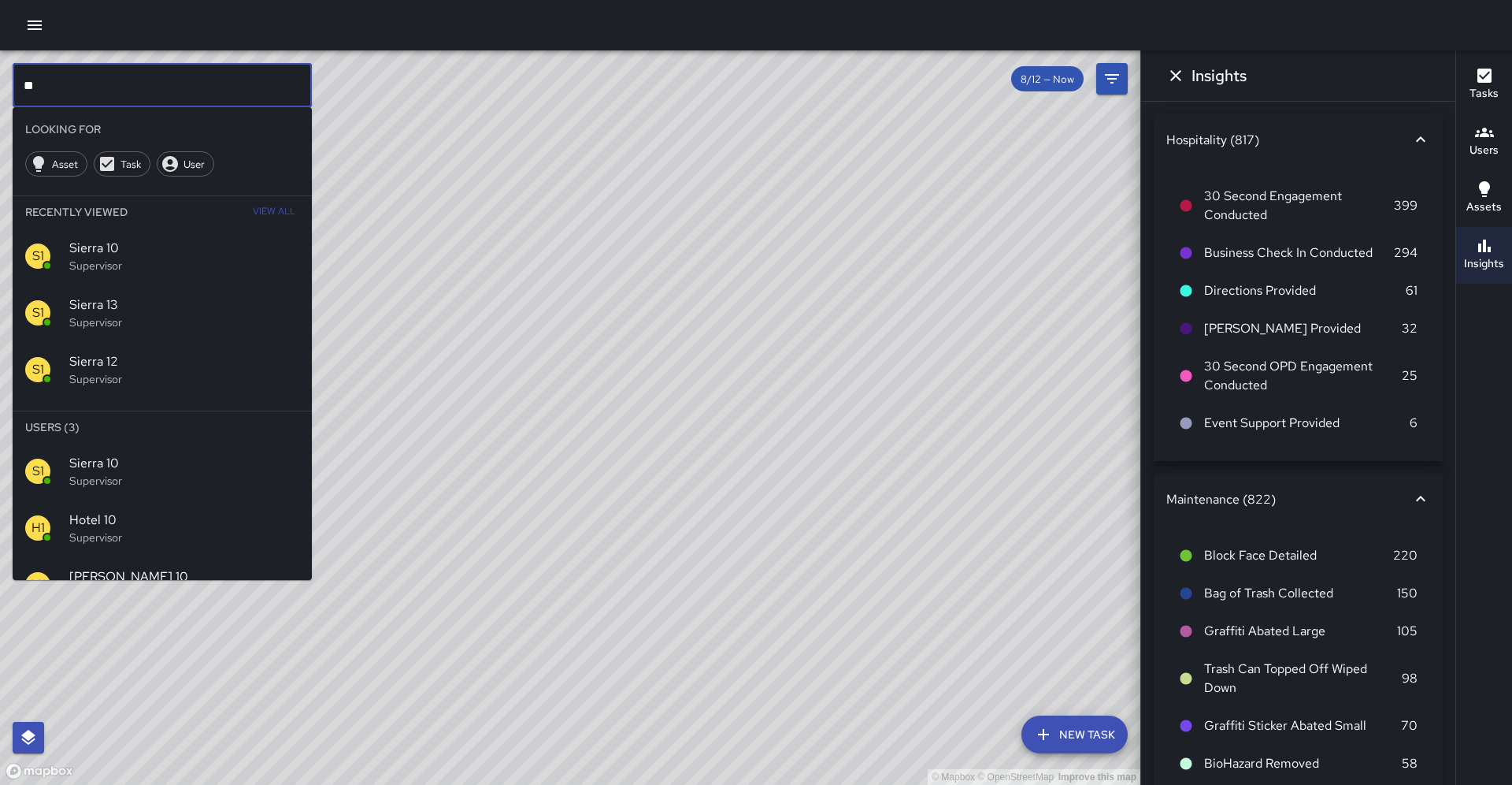
click at [181, 95] on input "**" at bounding box center [163, 85] width 300 height 44
type input "*******"
click at [241, 449] on div "C6 Cobra 6 Supervisor" at bounding box center [163, 471] width 300 height 56
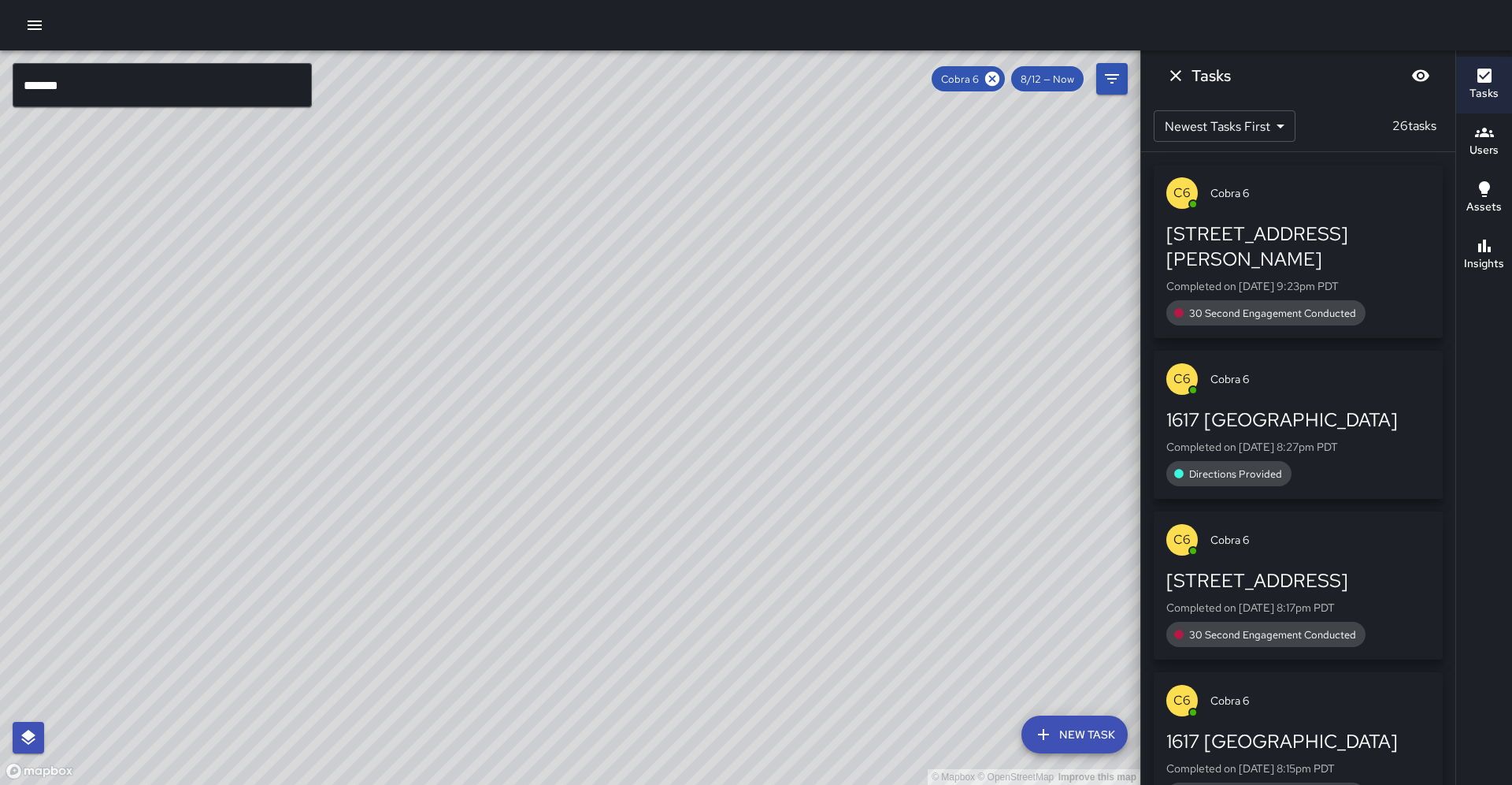
drag, startPoint x: 630, startPoint y: 463, endPoint x: 516, endPoint y: 597, distance: 175.9
click at [516, 597] on div "© Mapbox © OpenStreetMap Improve this map" at bounding box center [570, 417] width 1141 height 734
click at [996, 85] on icon at bounding box center [992, 79] width 18 height 18
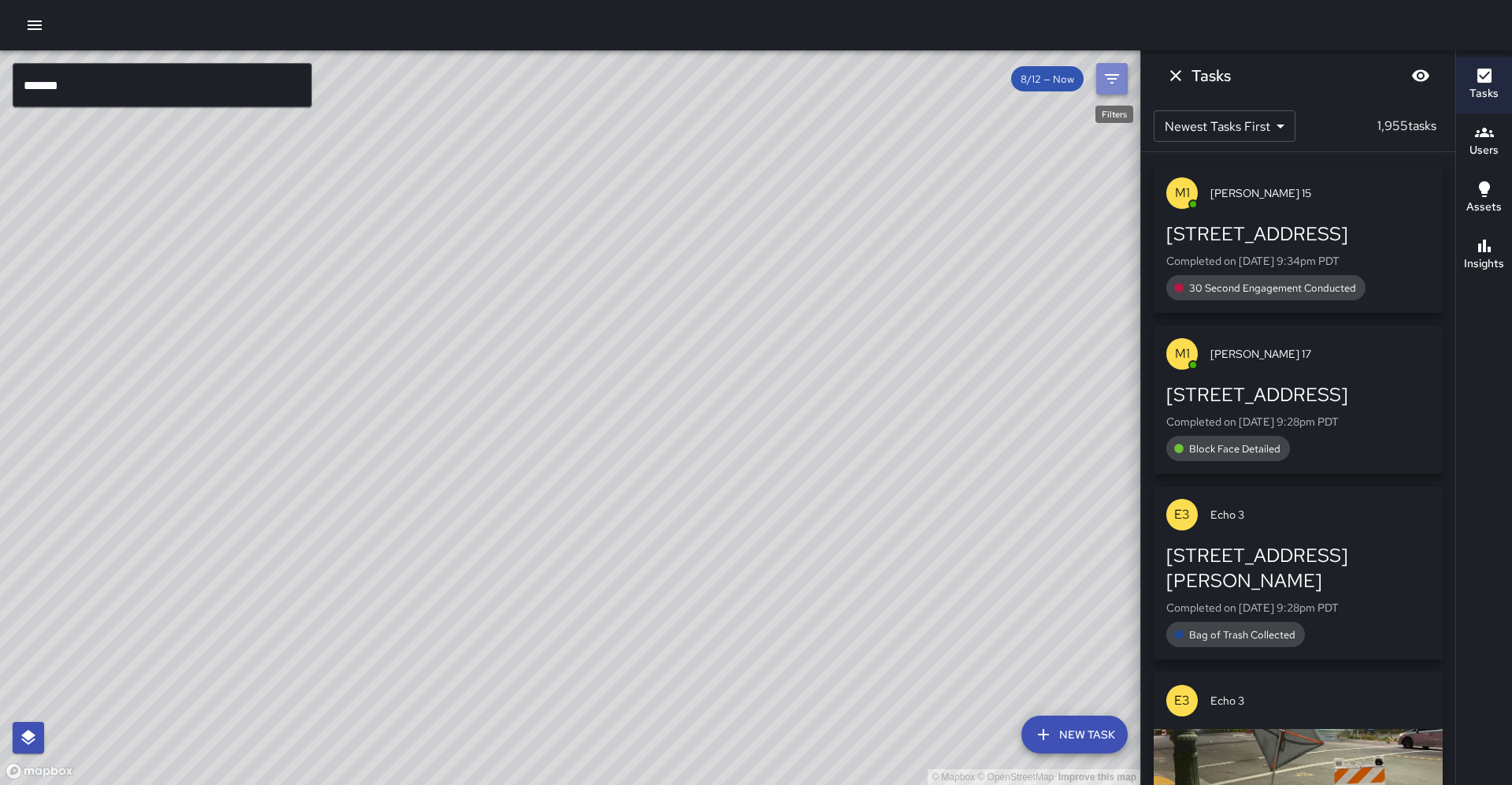
click at [1116, 75] on icon "Filters" at bounding box center [1112, 79] width 14 height 10
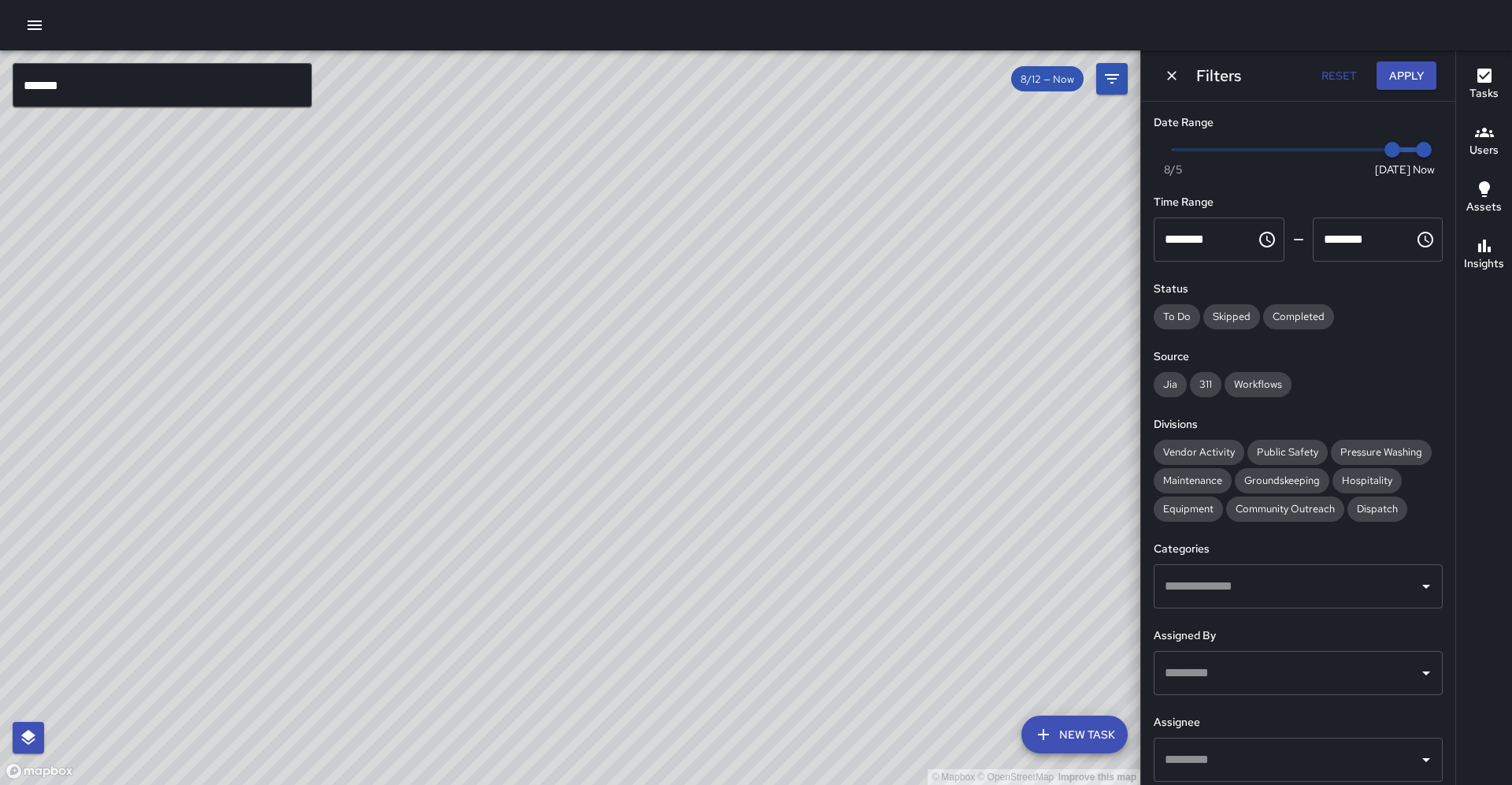
click at [1290, 739] on div "​" at bounding box center [1298, 759] width 289 height 44
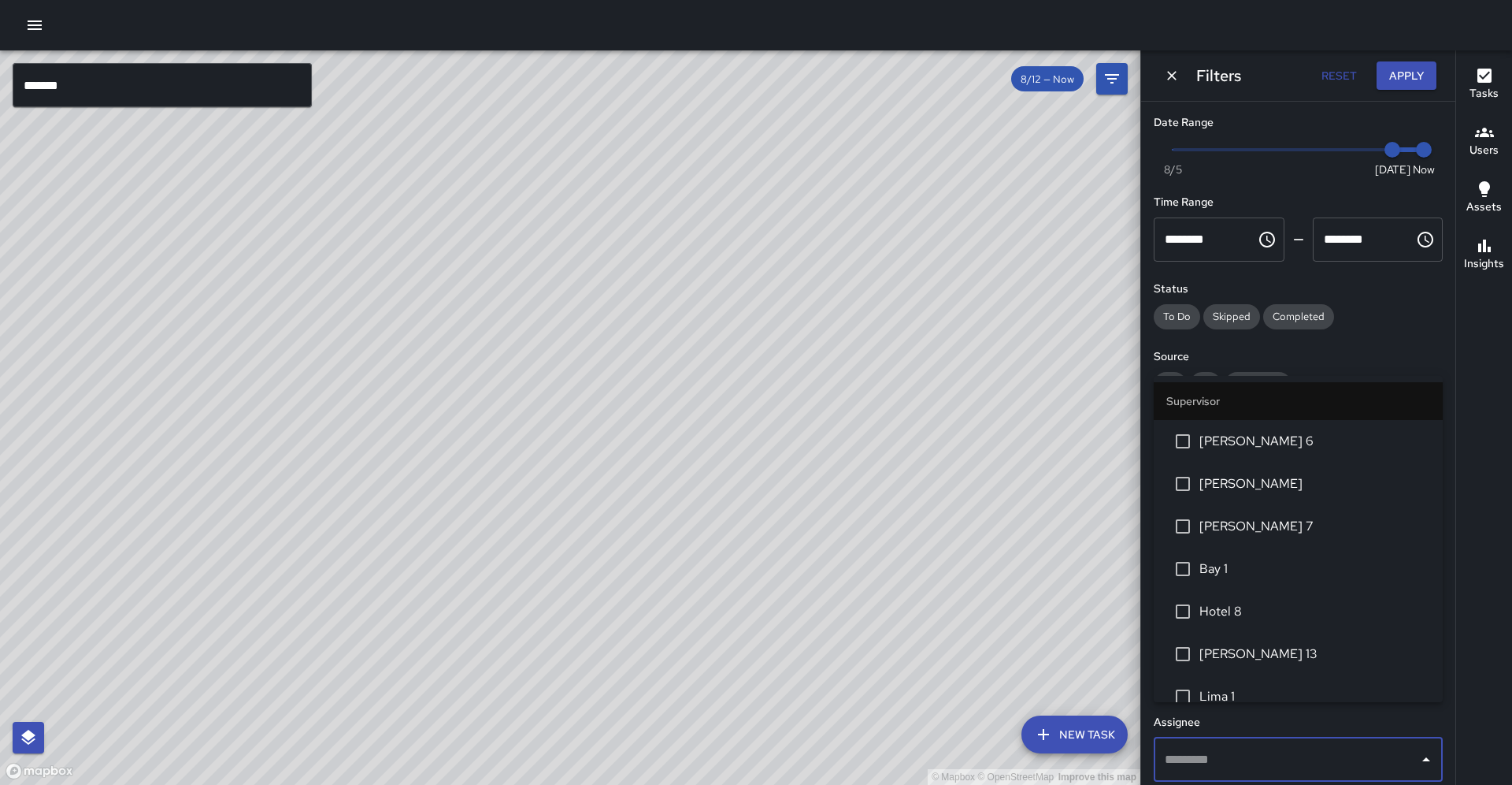
click at [1290, 745] on input "text" at bounding box center [1286, 759] width 251 height 30
type input "******"
click at [1299, 527] on li "Sierra 10" at bounding box center [1299, 526] width 289 height 43
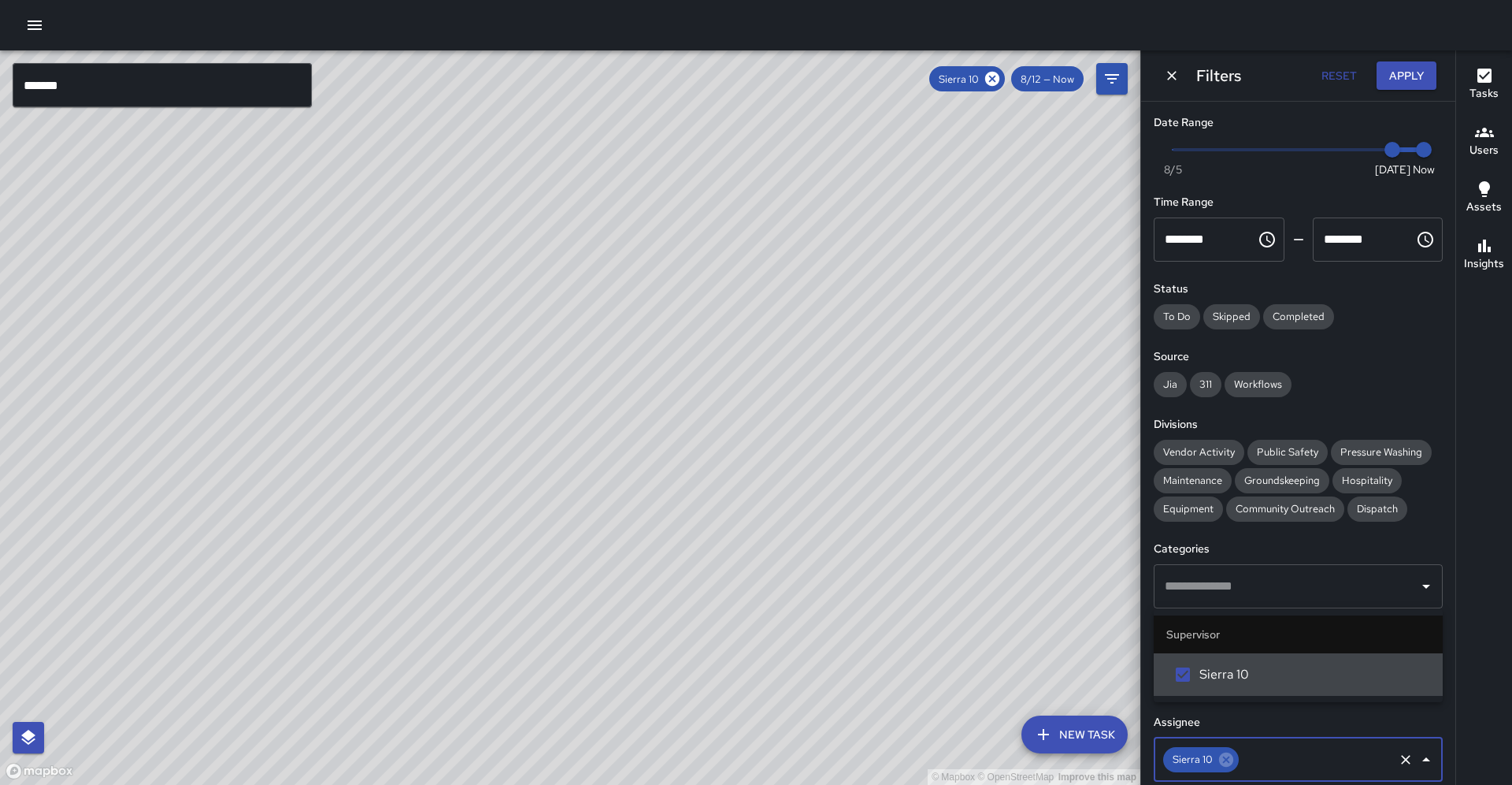
scroll to position [0, 0]
type input "*"
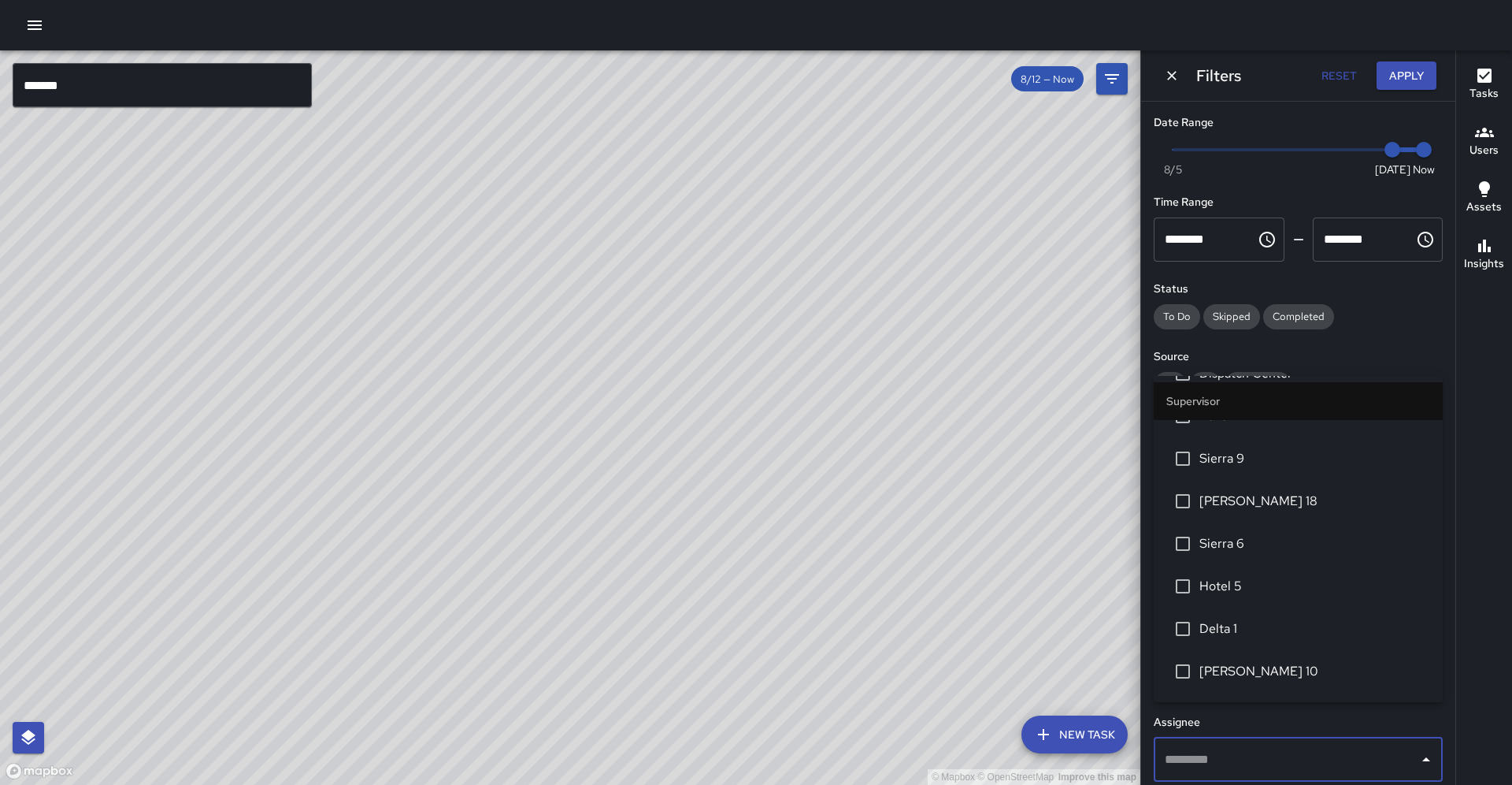
scroll to position [2829, 0]
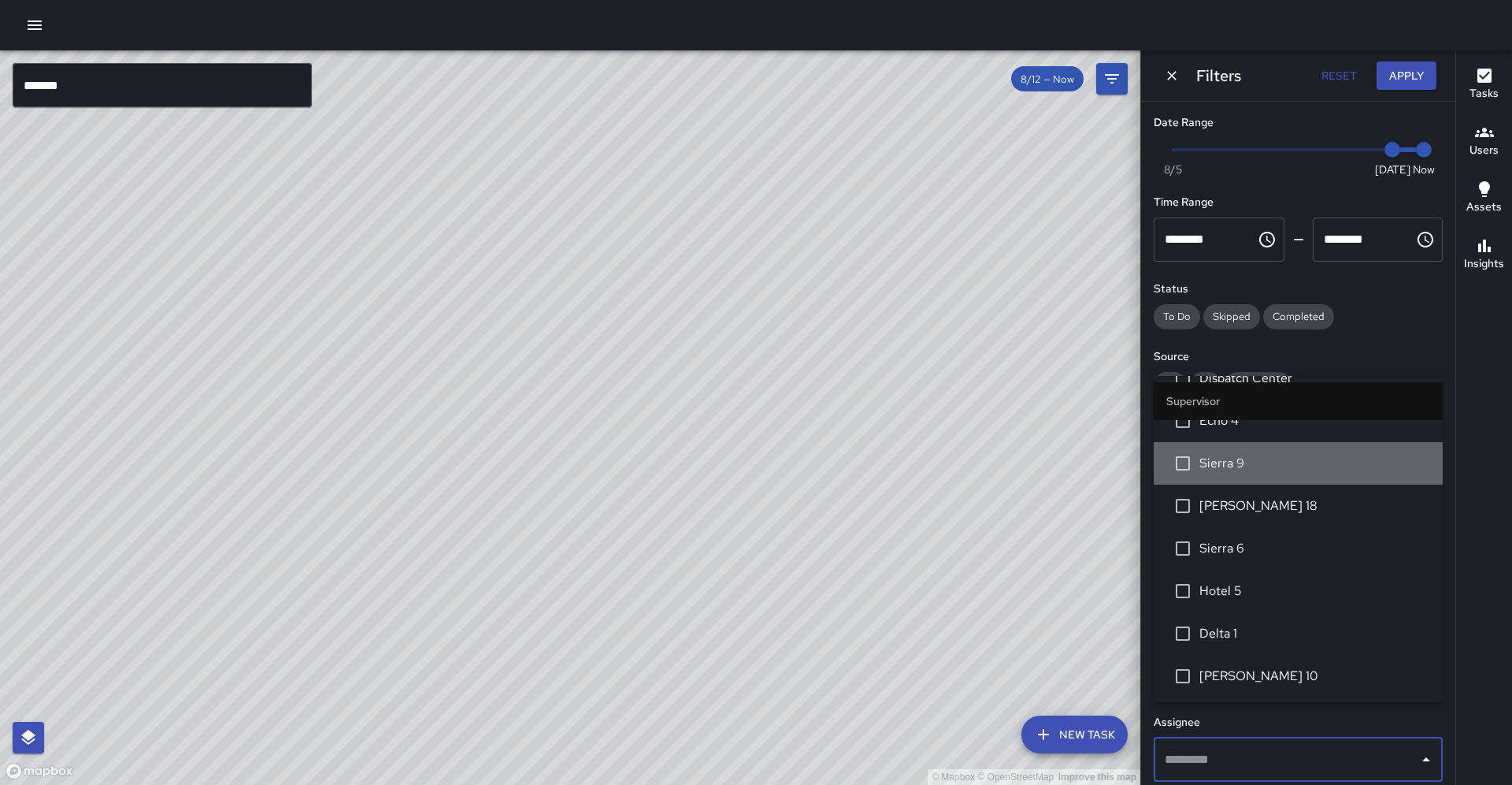
click at [1253, 466] on li "Sierra 9" at bounding box center [1298, 463] width 289 height 43
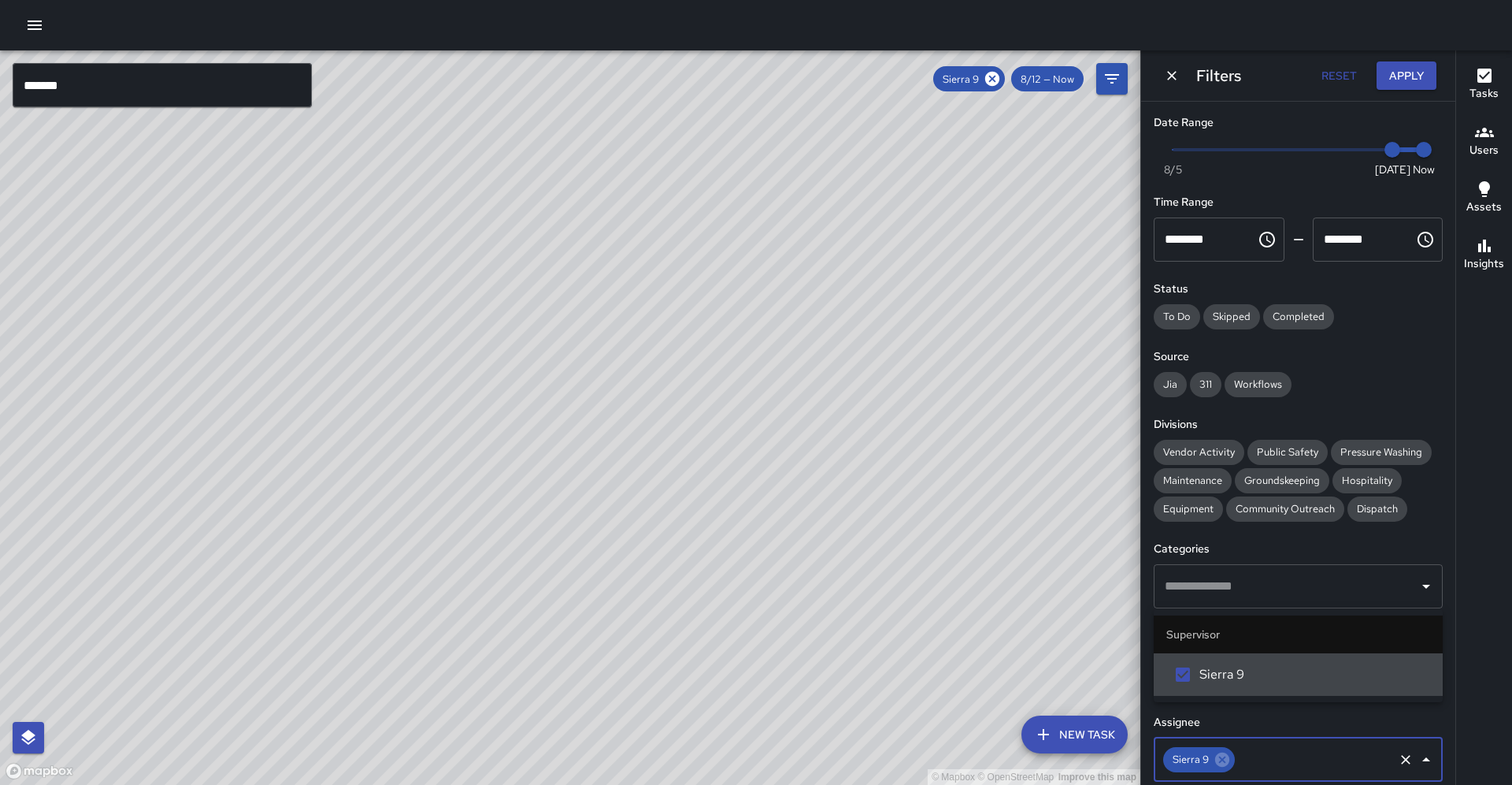
click at [1252, 745] on input "text" at bounding box center [1315, 759] width 155 height 30
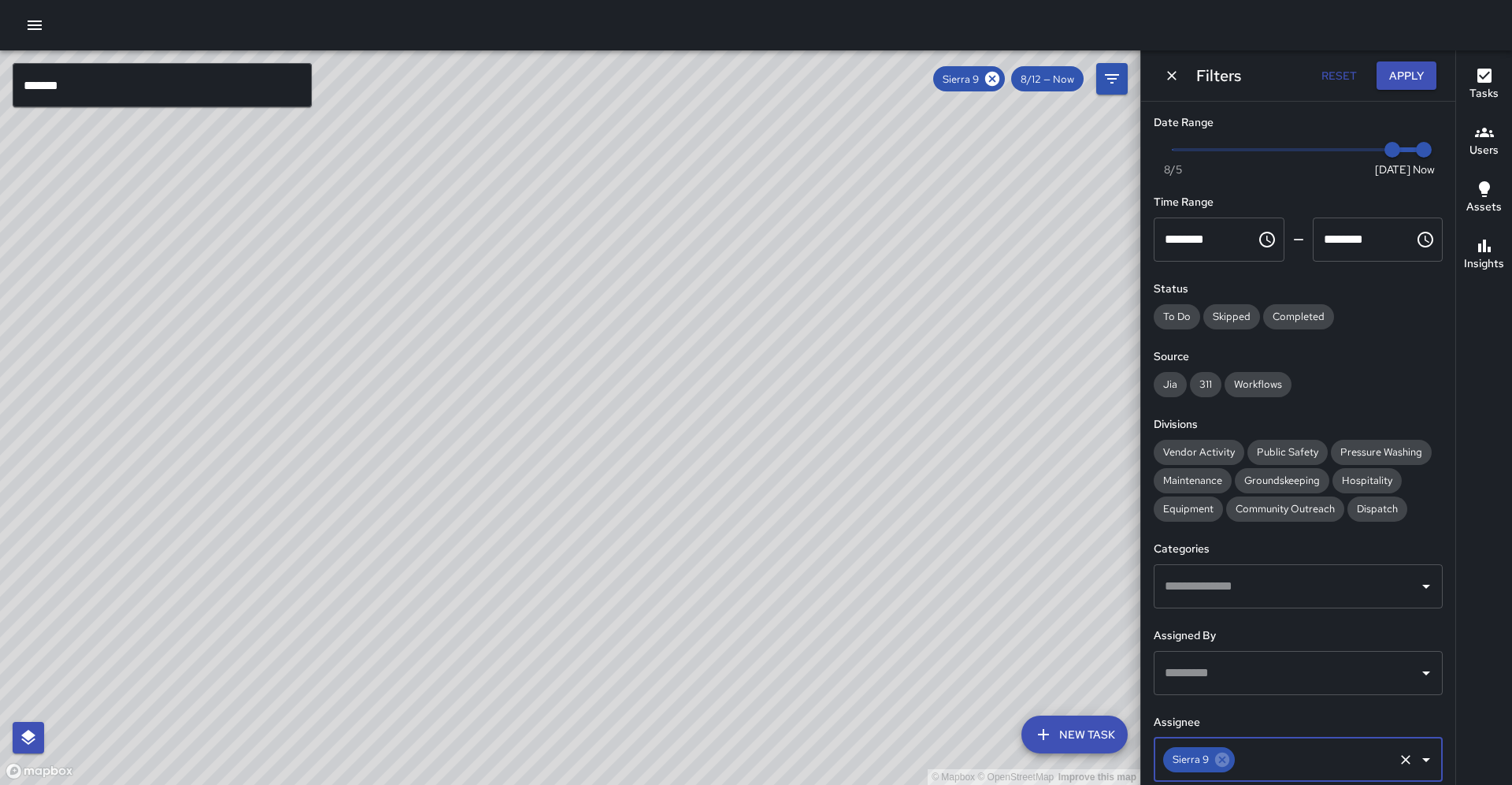
click at [1252, 745] on input "text" at bounding box center [1315, 759] width 155 height 30
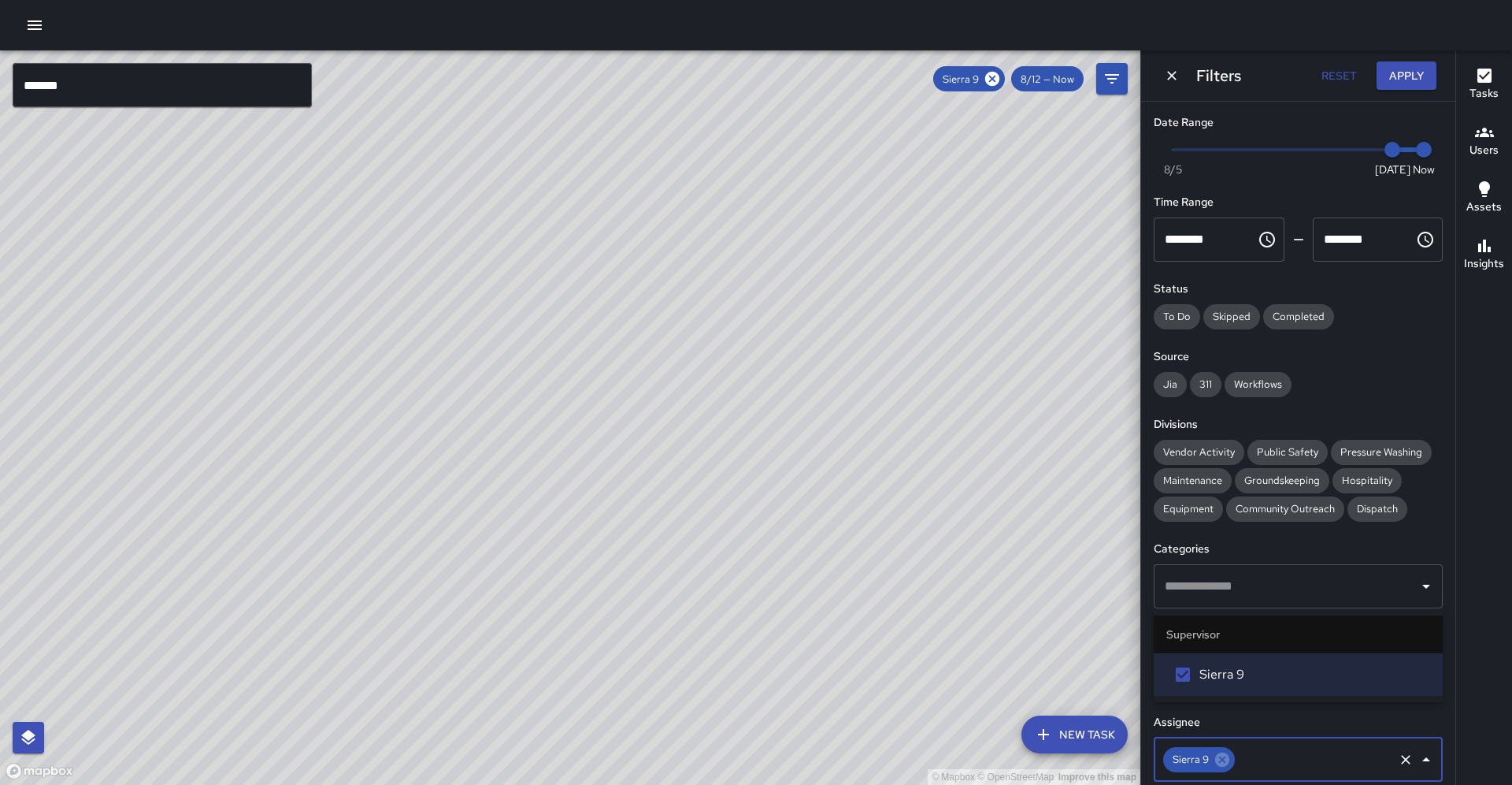
click at [1253, 745] on input "text" at bounding box center [1315, 759] width 155 height 30
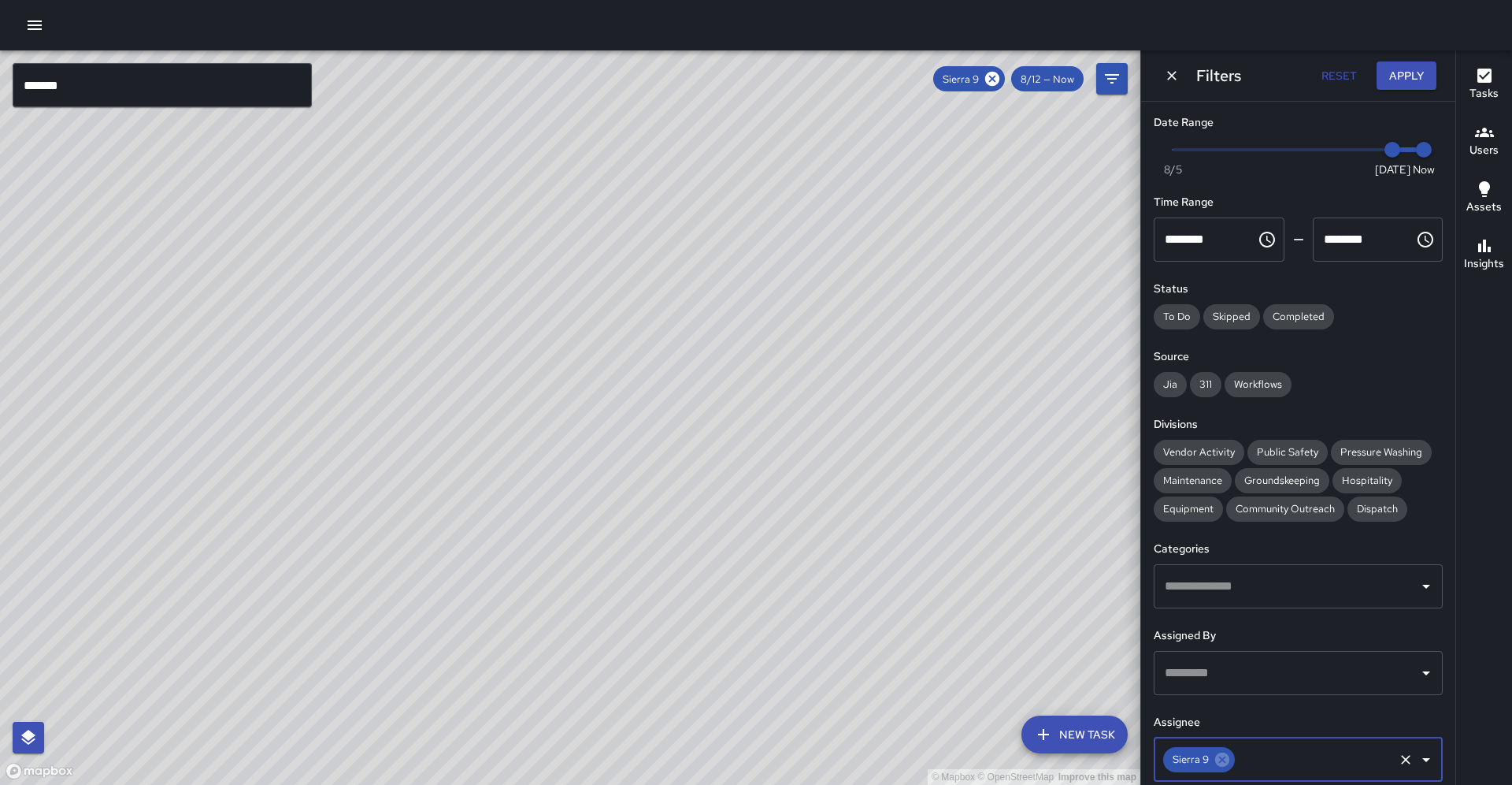
click at [1253, 745] on input "text" at bounding box center [1315, 759] width 155 height 30
drag, startPoint x: 768, startPoint y: 346, endPoint x: 791, endPoint y: 640, distance: 294.9
click at [789, 646] on div "© Mapbox © OpenStreetMap Improve this map" at bounding box center [570, 417] width 1141 height 734
drag, startPoint x: 621, startPoint y: 382, endPoint x: 536, endPoint y: 555, distance: 192.8
click at [536, 555] on div "© Mapbox © OpenStreetMap Improve this map" at bounding box center [570, 417] width 1141 height 734
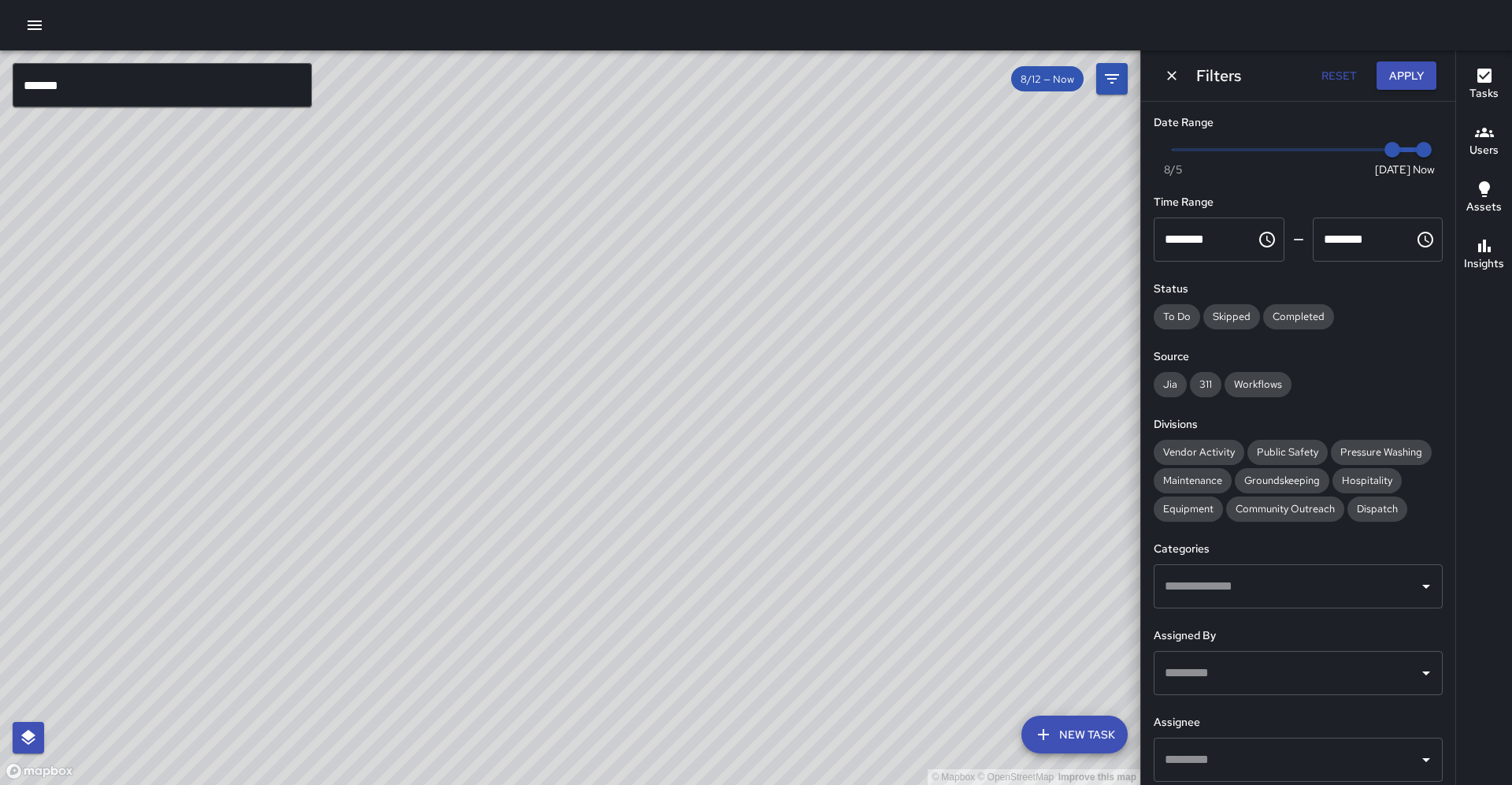
drag, startPoint x: 642, startPoint y: 392, endPoint x: 616, endPoint y: 478, distance: 89.8
click at [616, 478] on div "© Mapbox © OpenStreetMap Improve this map" at bounding box center [570, 417] width 1141 height 734
drag, startPoint x: 696, startPoint y: 313, endPoint x: 625, endPoint y: 542, distance: 239.8
click at [622, 548] on div "© Mapbox © OpenStreetMap Improve this map" at bounding box center [570, 417] width 1141 height 734
drag, startPoint x: 654, startPoint y: 419, endPoint x: 666, endPoint y: 434, distance: 19.2
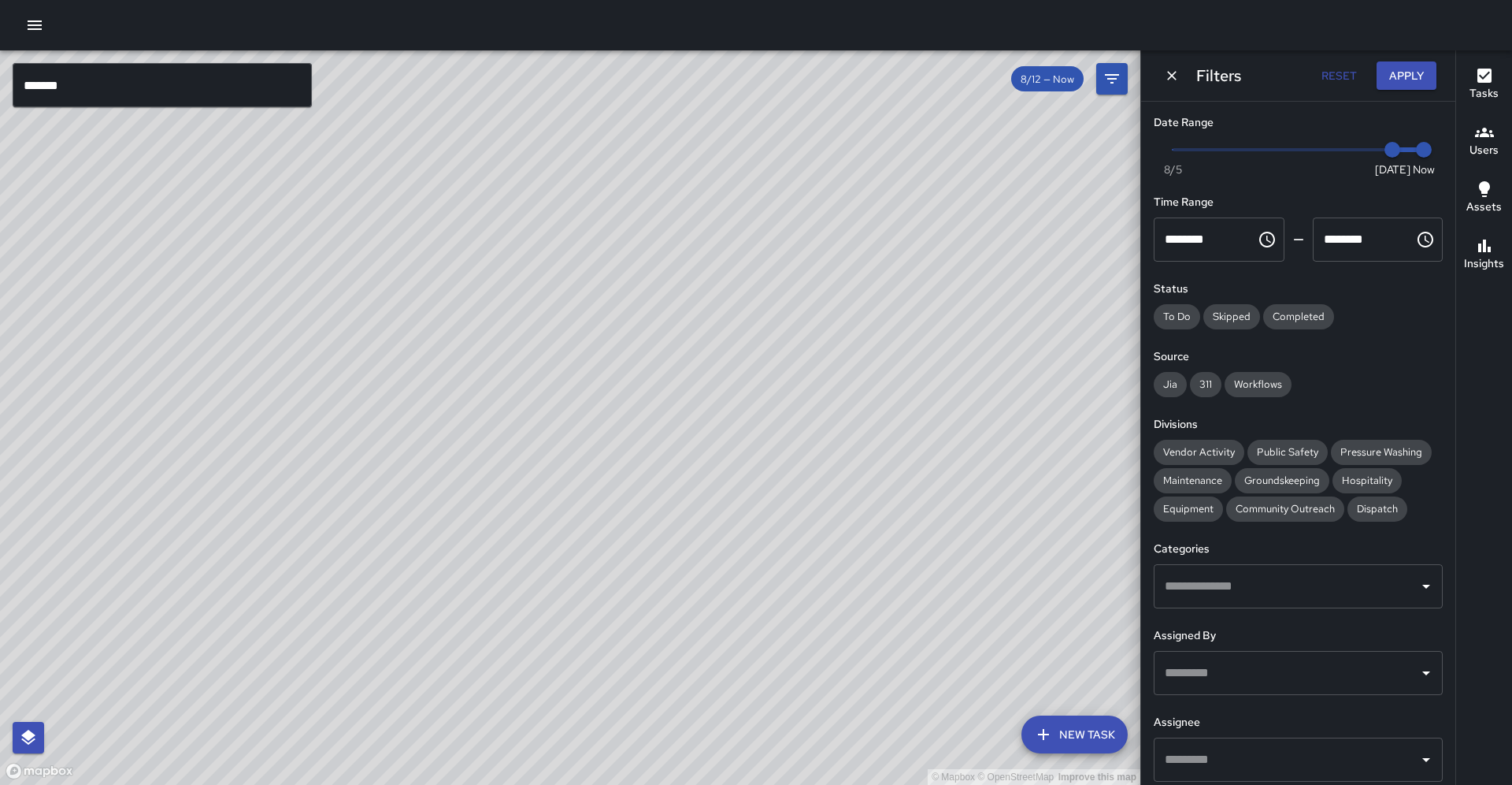
click at [666, 434] on div "© Mapbox © OpenStreetMap Improve this map" at bounding box center [570, 417] width 1141 height 734
drag, startPoint x: 610, startPoint y: 432, endPoint x: 652, endPoint y: 366, distance: 78.2
click at [652, 366] on div "© Mapbox © OpenStreetMap Improve this map" at bounding box center [570, 417] width 1141 height 734
click at [728, 276] on div "© Mapbox © OpenStreetMap Improve this map" at bounding box center [570, 417] width 1141 height 734
click at [760, 237] on div "© Mapbox © OpenStreetMap Improve this map" at bounding box center [570, 417] width 1141 height 734
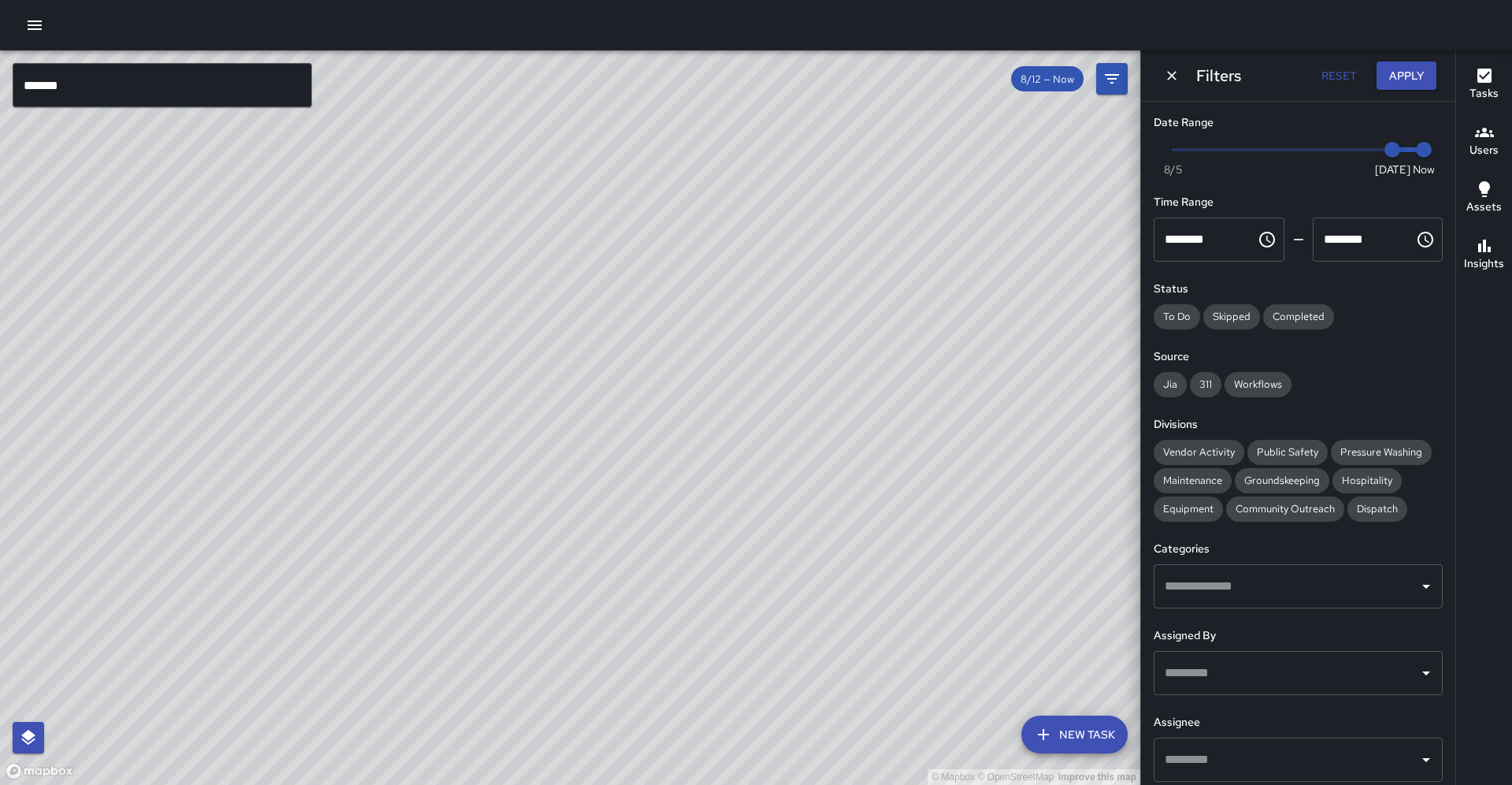
drag, startPoint x: 614, startPoint y: 447, endPoint x: 820, endPoint y: 247, distance: 287.1
click at [820, 247] on div "© Mapbox © OpenStreetMap Improve this map" at bounding box center [570, 417] width 1141 height 734
drag, startPoint x: 692, startPoint y: 307, endPoint x: 764, endPoint y: 211, distance: 120.0
click at [764, 211] on div "© Mapbox © OpenStreetMap Improve this map" at bounding box center [570, 417] width 1141 height 734
drag, startPoint x: 602, startPoint y: 635, endPoint x: 640, endPoint y: 540, distance: 102.3
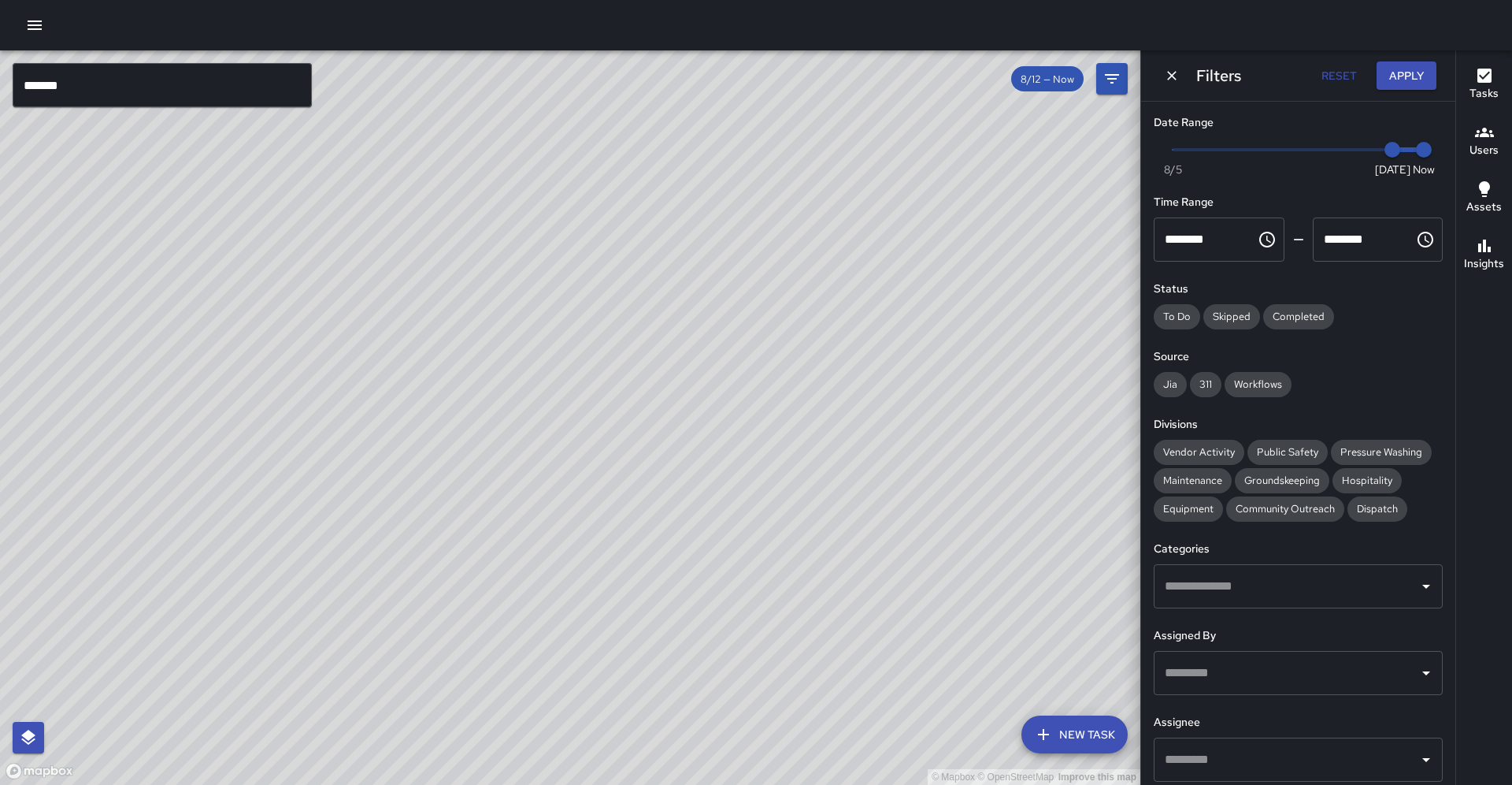
click at [640, 540] on div "© Mapbox © OpenStreetMap Improve this map" at bounding box center [570, 417] width 1141 height 734
drag, startPoint x: 634, startPoint y: 599, endPoint x: 668, endPoint y: 512, distance: 93.4
click at [668, 512] on div "© Mapbox © OpenStreetMap Improve this map" at bounding box center [570, 417] width 1141 height 734
drag, startPoint x: 898, startPoint y: 351, endPoint x: 742, endPoint y: 385, distance: 159.7
click at [617, 437] on div "© Mapbox © OpenStreetMap Improve this map" at bounding box center [570, 417] width 1141 height 734
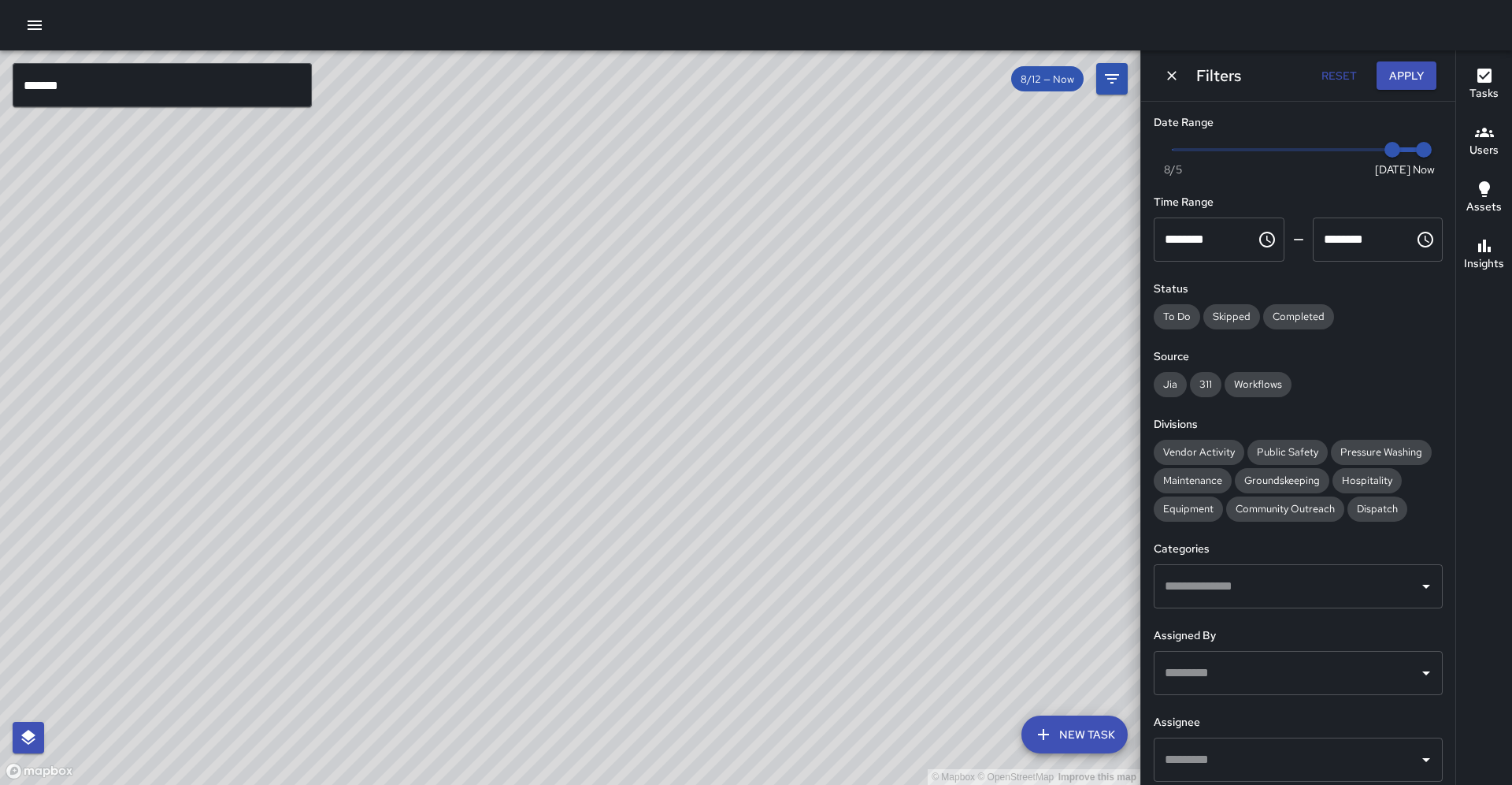
drag, startPoint x: 855, startPoint y: 381, endPoint x: 696, endPoint y: 488, distance: 191.7
click at [696, 488] on div "© Mapbox © OpenStreetMap Improve this map" at bounding box center [570, 417] width 1141 height 734
